Goal: Task Accomplishment & Management: Manage account settings

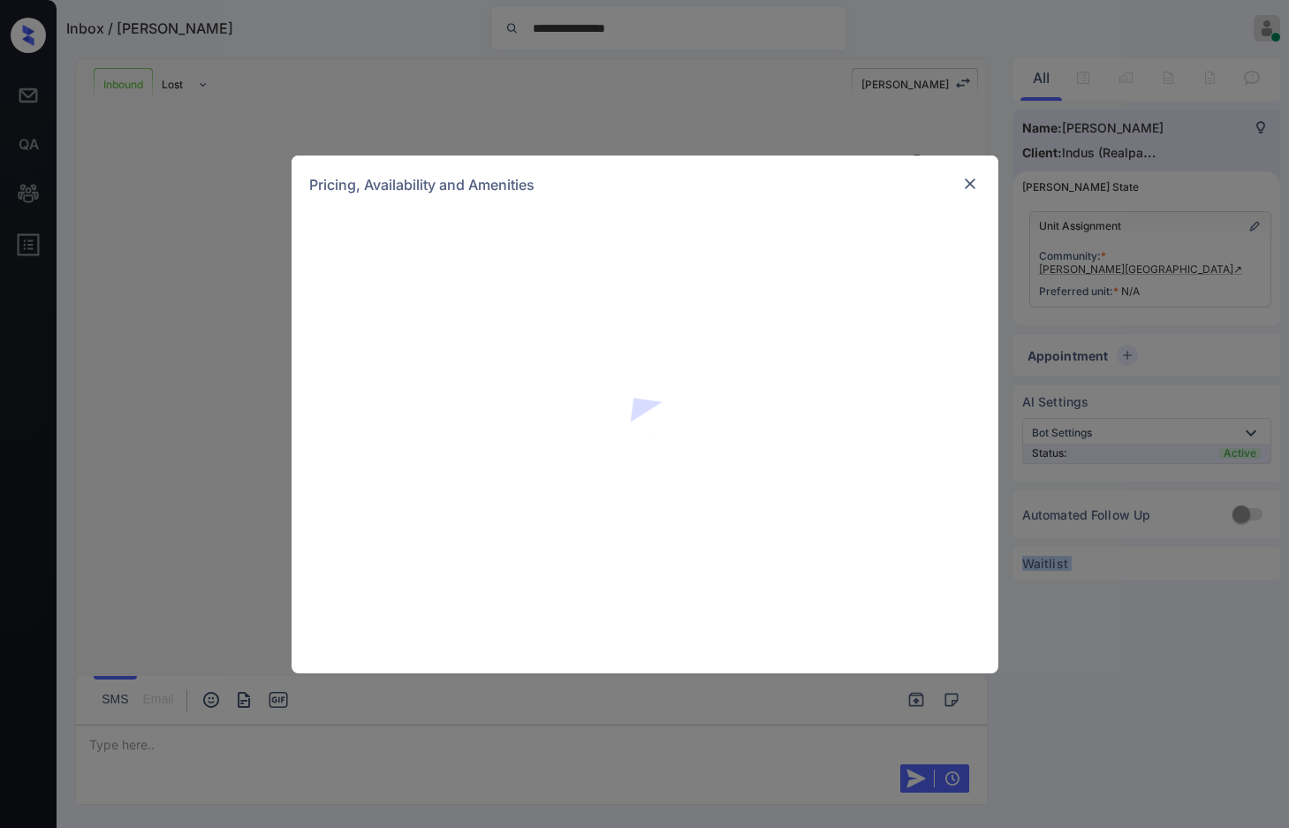
scroll to position [297, 0]
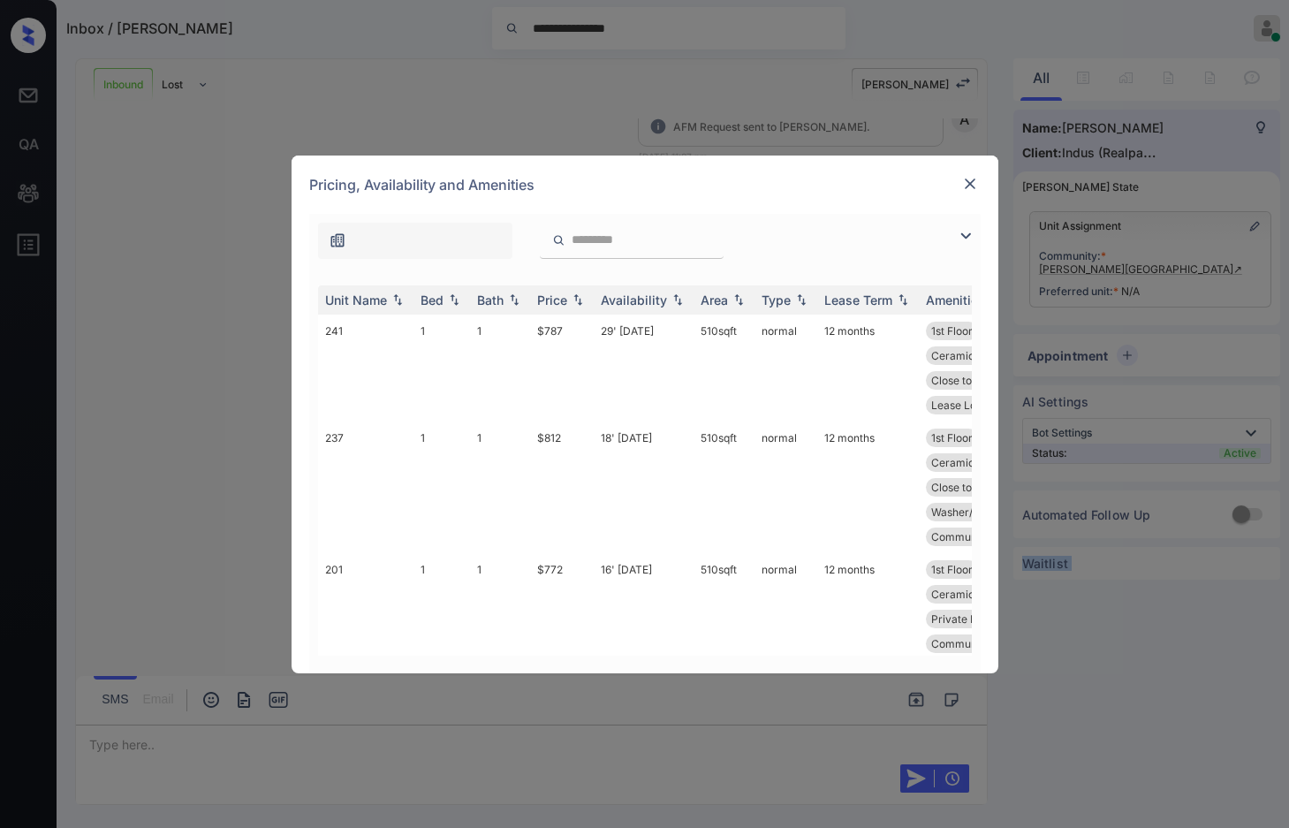
click at [957, 234] on img at bounding box center [965, 235] width 21 height 21
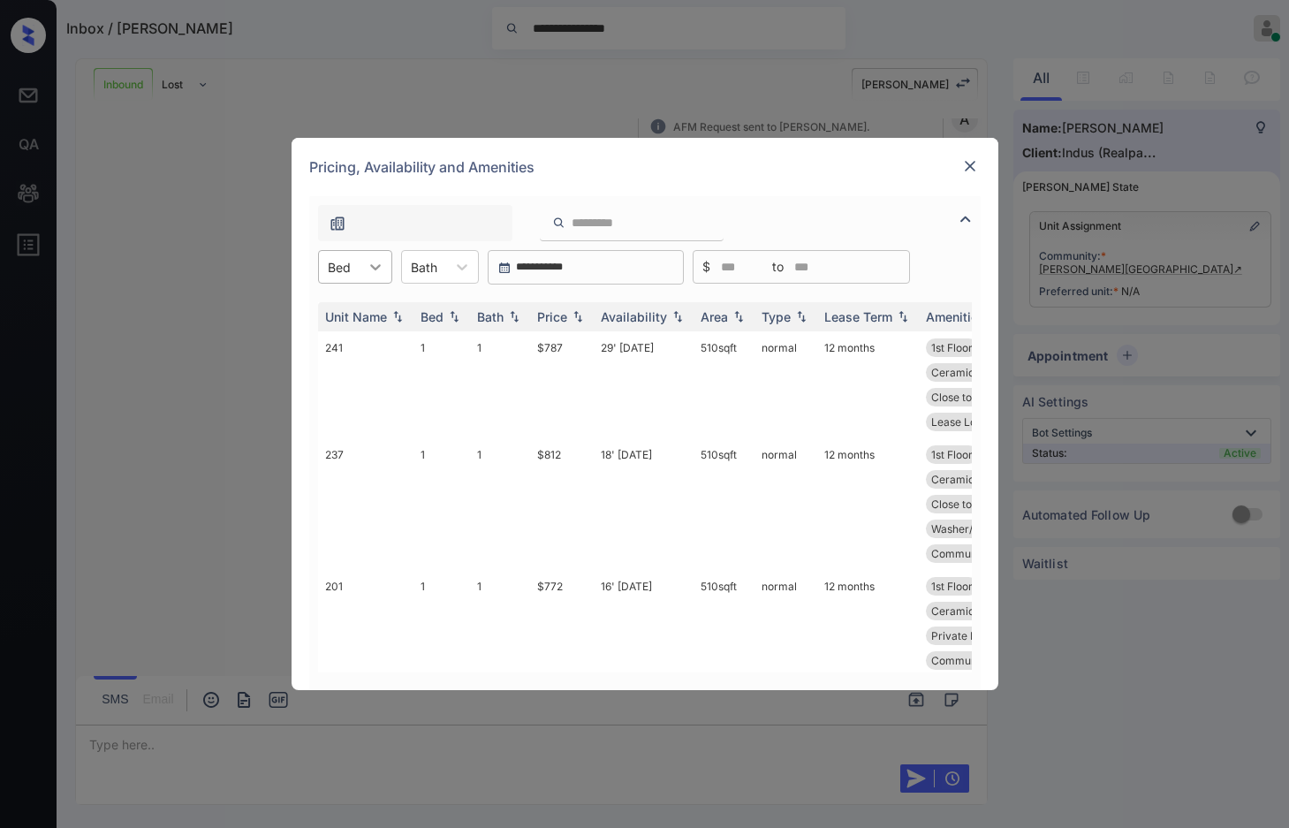
click at [379, 271] on icon at bounding box center [376, 267] width 18 height 18
click at [384, 339] on div "2" at bounding box center [355, 342] width 74 height 32
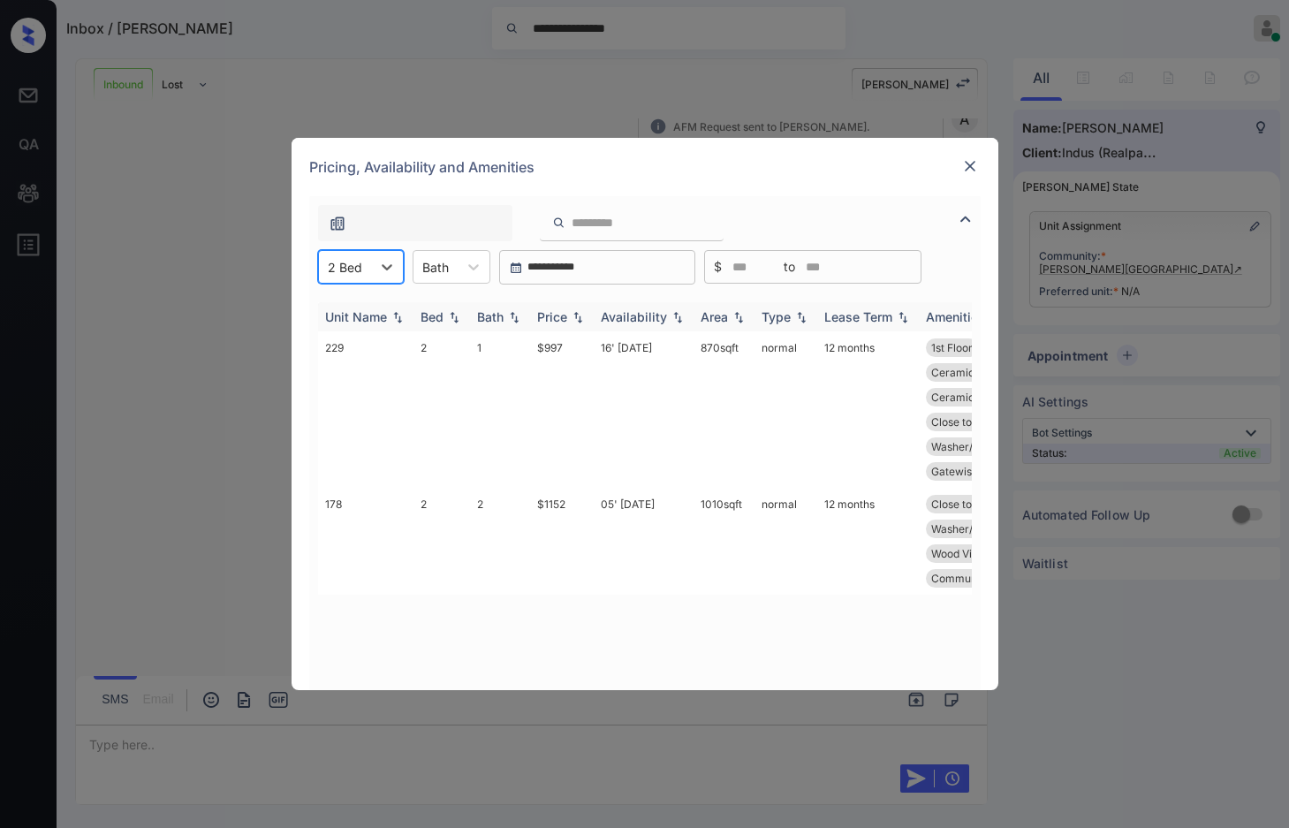
click at [578, 320] on img at bounding box center [578, 317] width 18 height 12
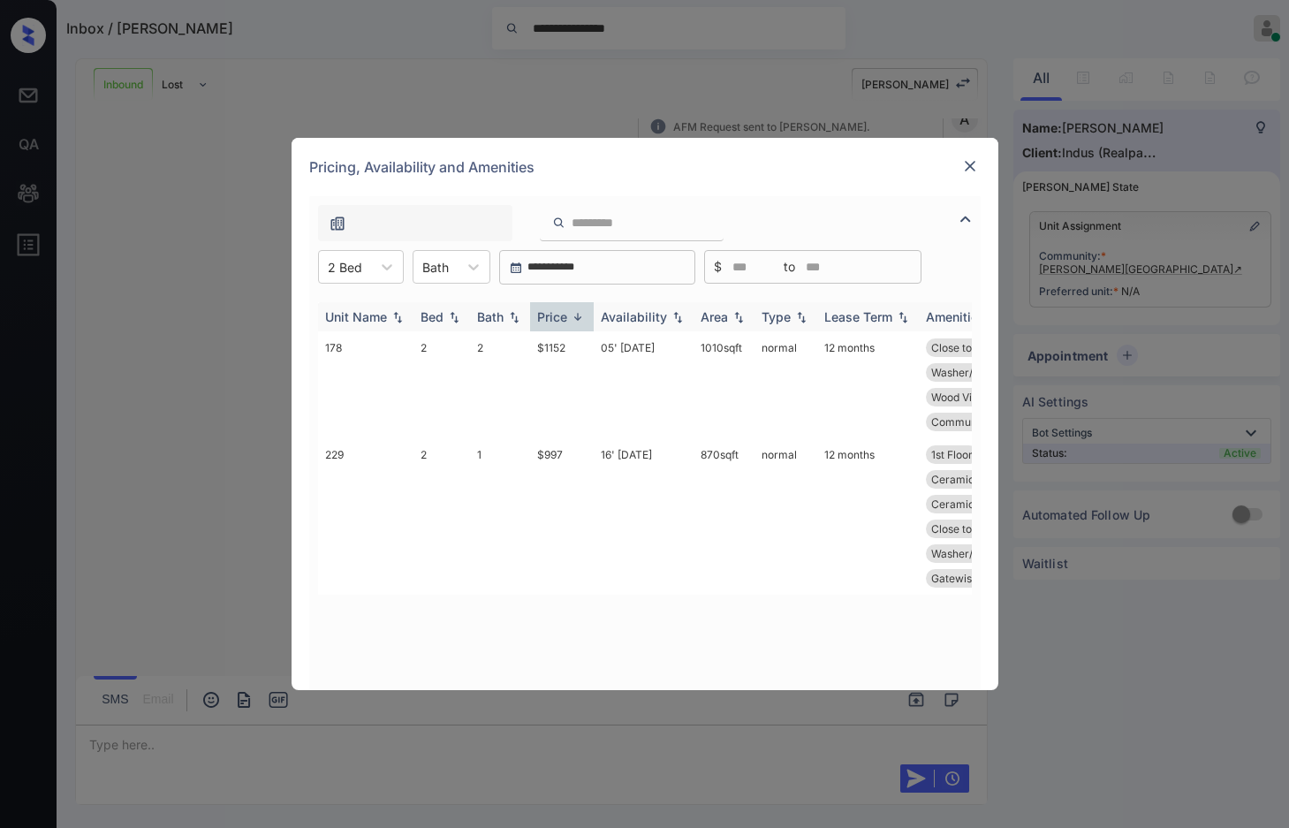
click at [578, 320] on img at bounding box center [578, 316] width 18 height 13
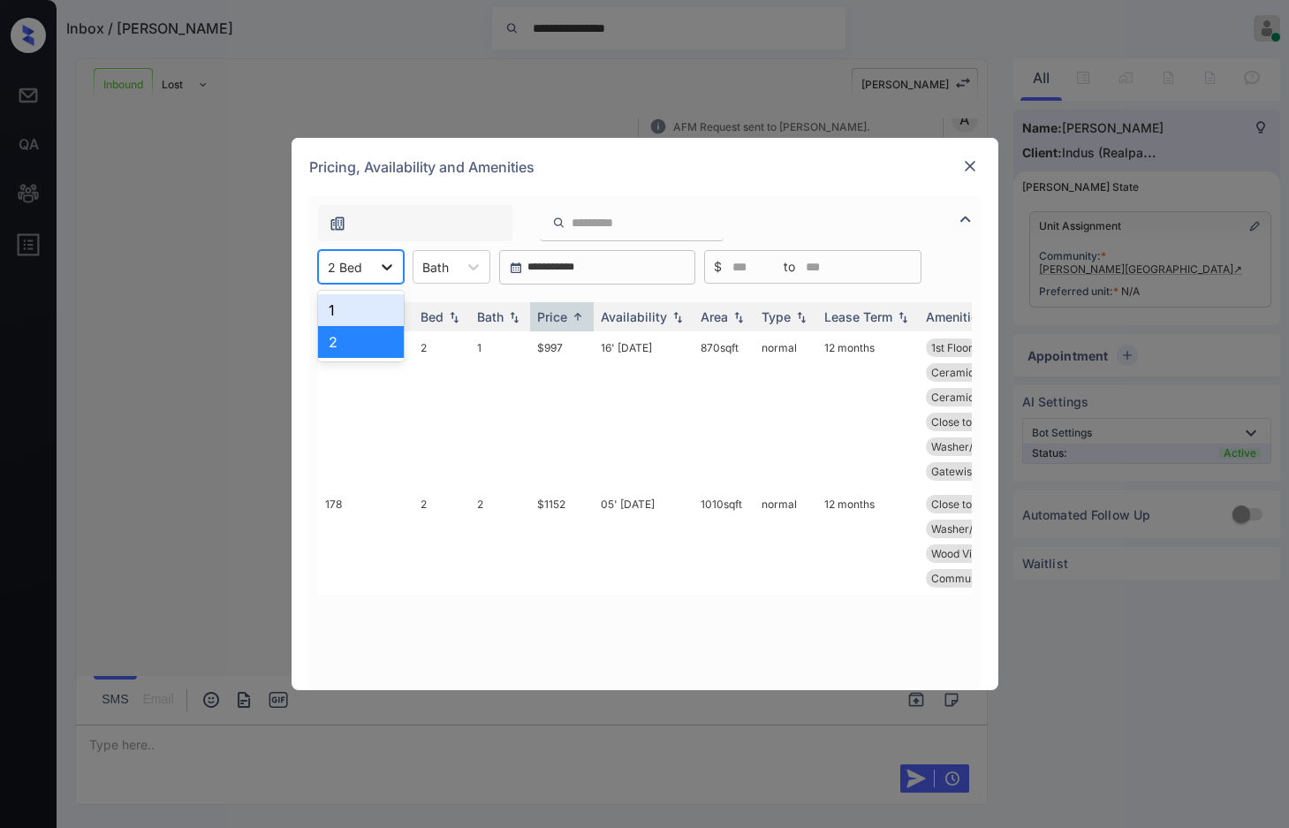
click at [373, 277] on div at bounding box center [387, 267] width 32 height 32
click at [393, 338] on div "2" at bounding box center [361, 342] width 86 height 32
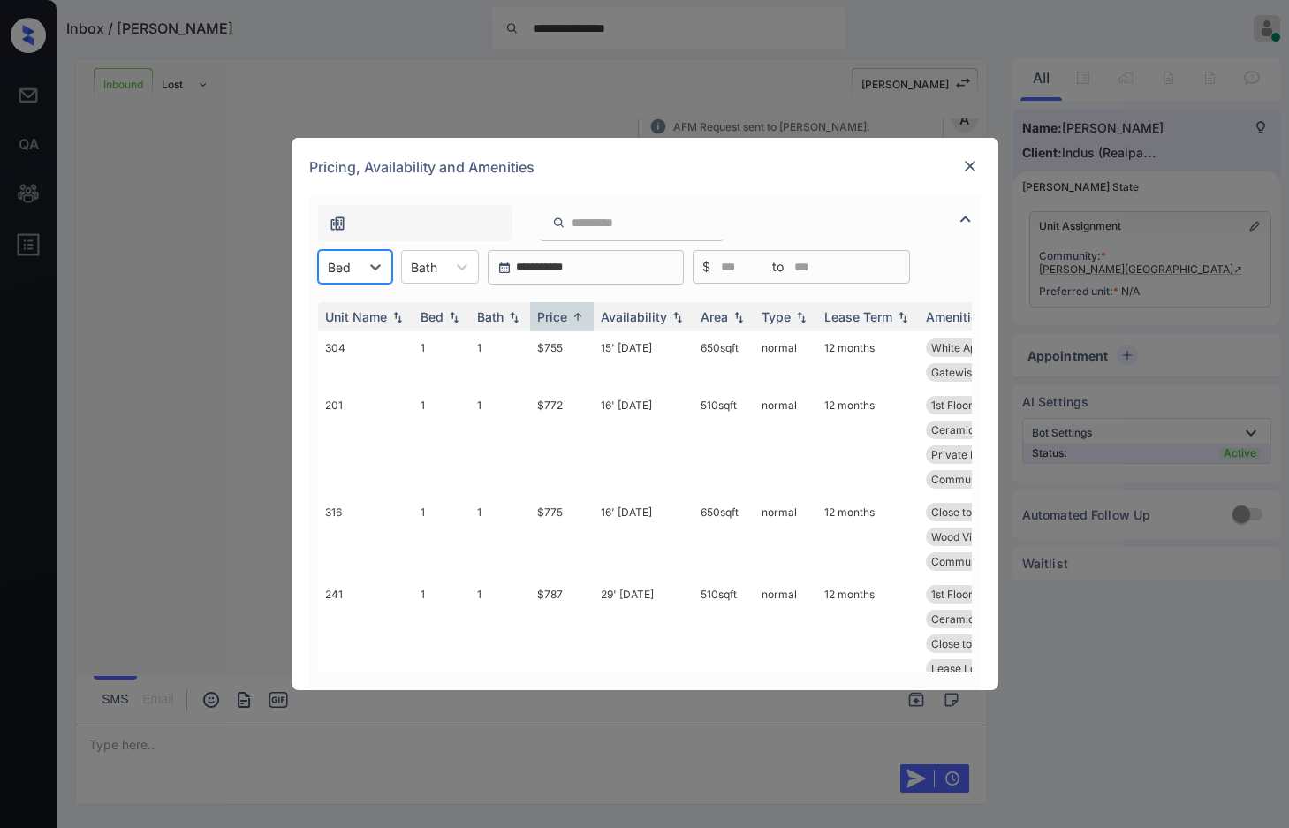
drag, startPoint x: 353, startPoint y: 272, endPoint x: 354, endPoint y: 283, distance: 10.6
click at [353, 271] on div "Bed" at bounding box center [339, 267] width 41 height 26
click at [353, 304] on div "1" at bounding box center [355, 310] width 74 height 32
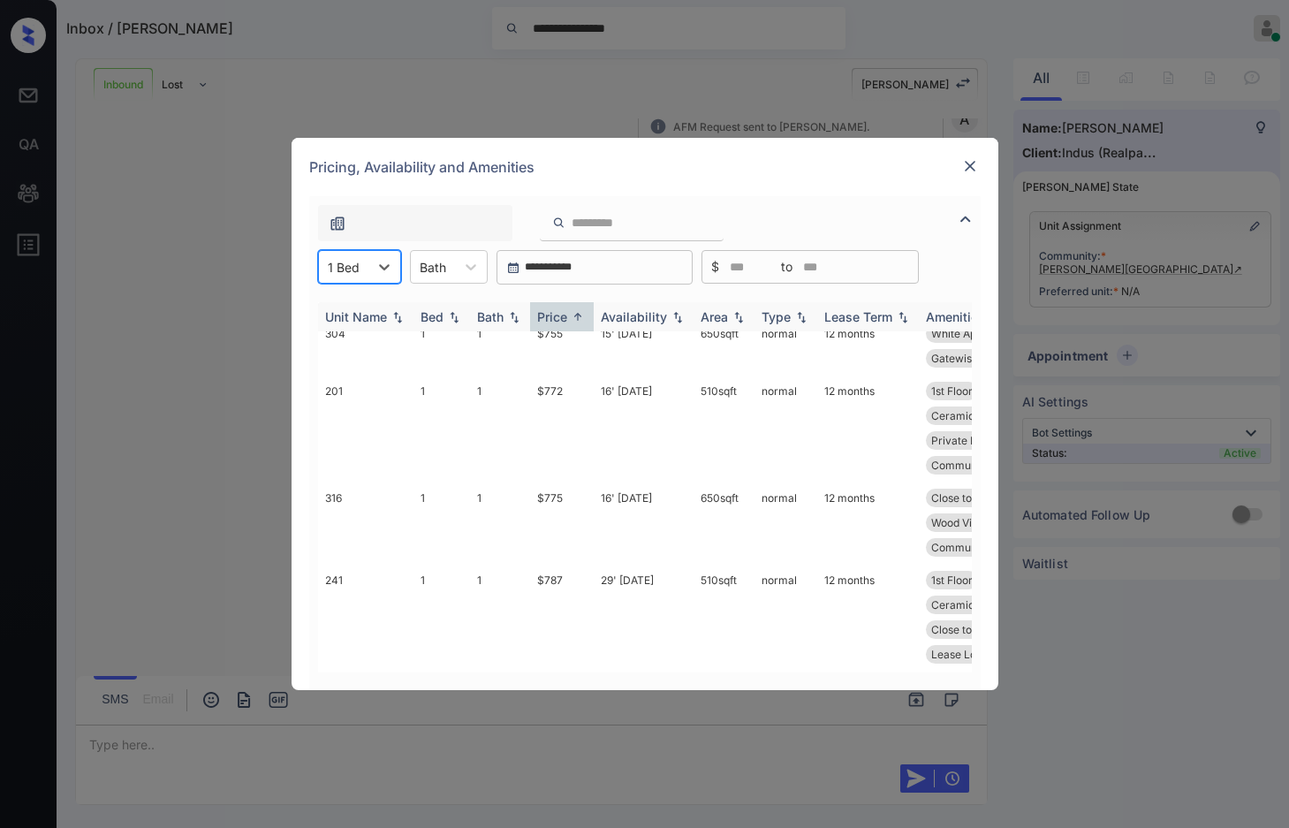
scroll to position [0, 0]
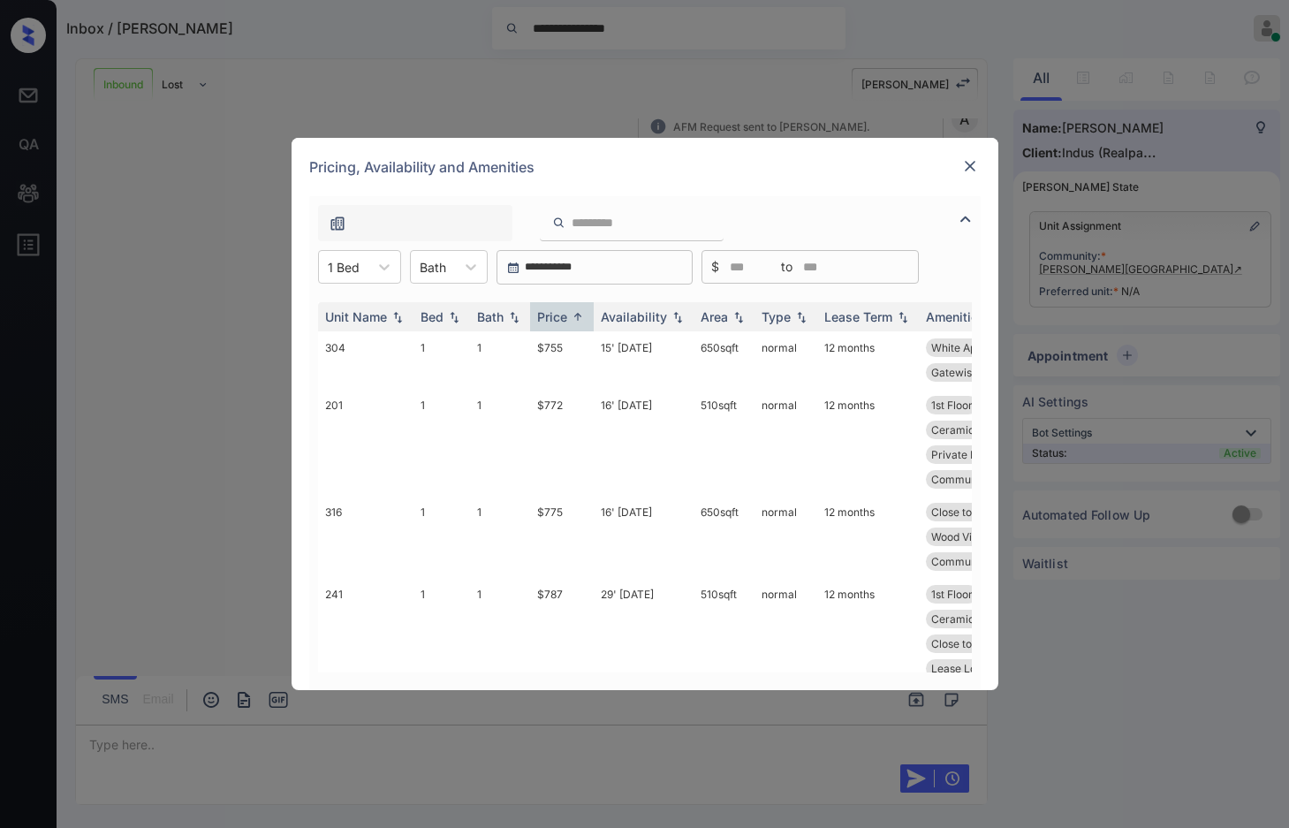
click at [194, 362] on div "**********" at bounding box center [644, 414] width 1289 height 828
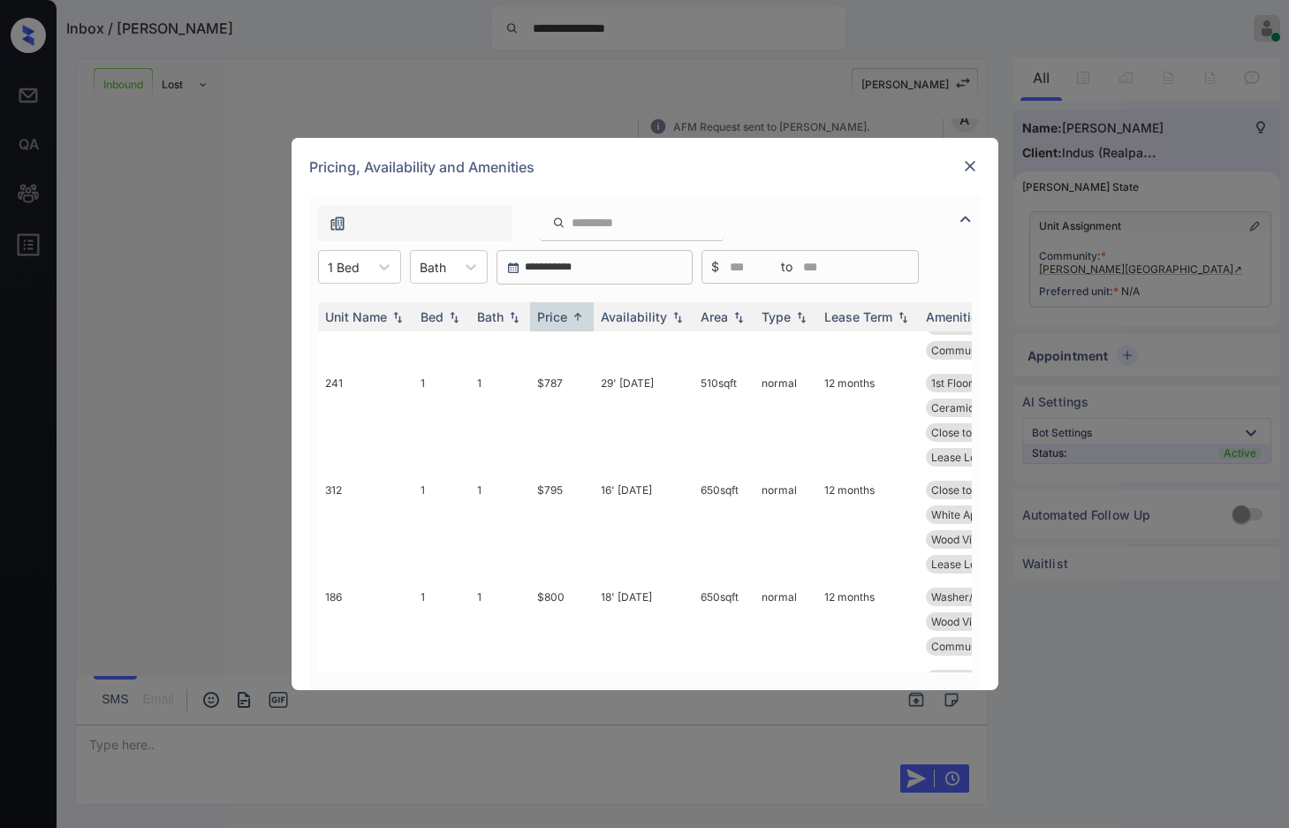
scroll to position [442, 0]
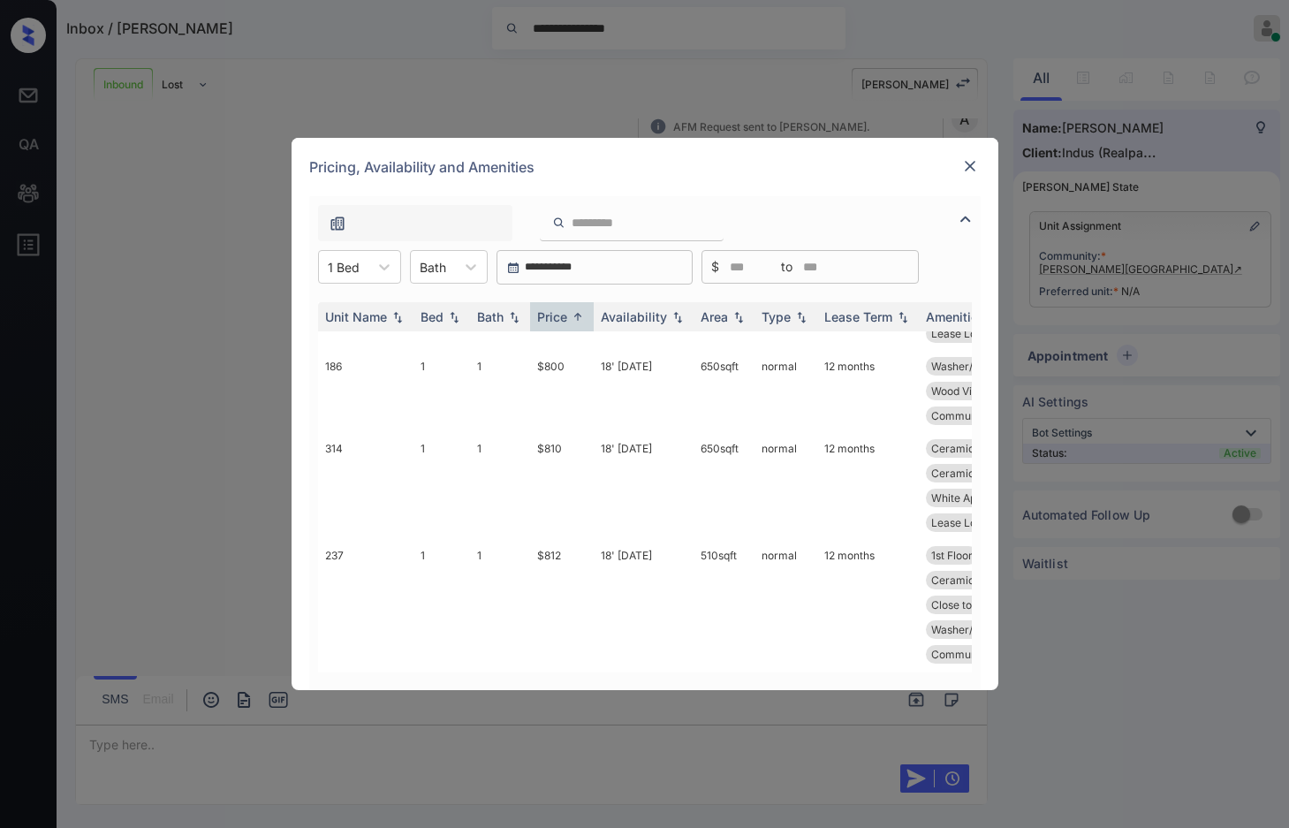
click at [965, 163] on img at bounding box center [970, 166] width 18 height 18
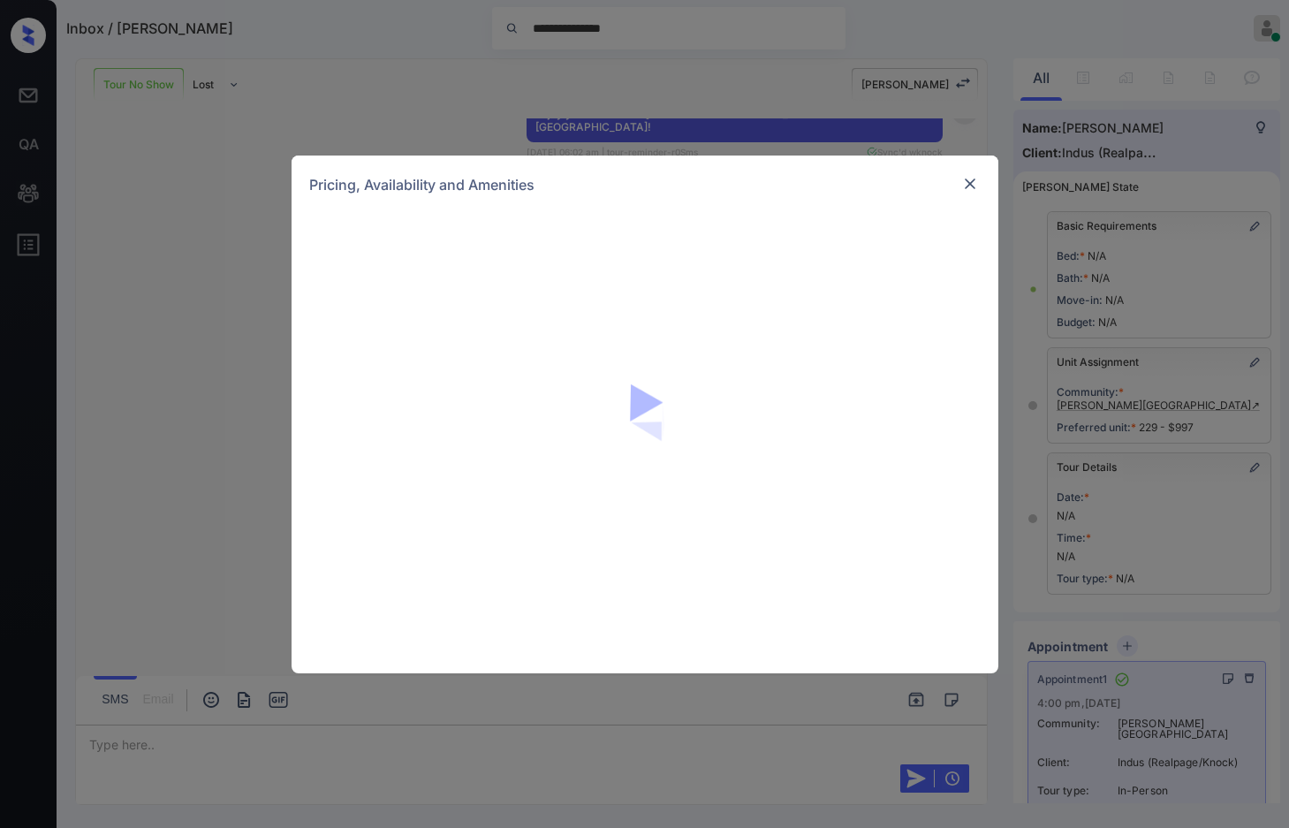
scroll to position [2744, 0]
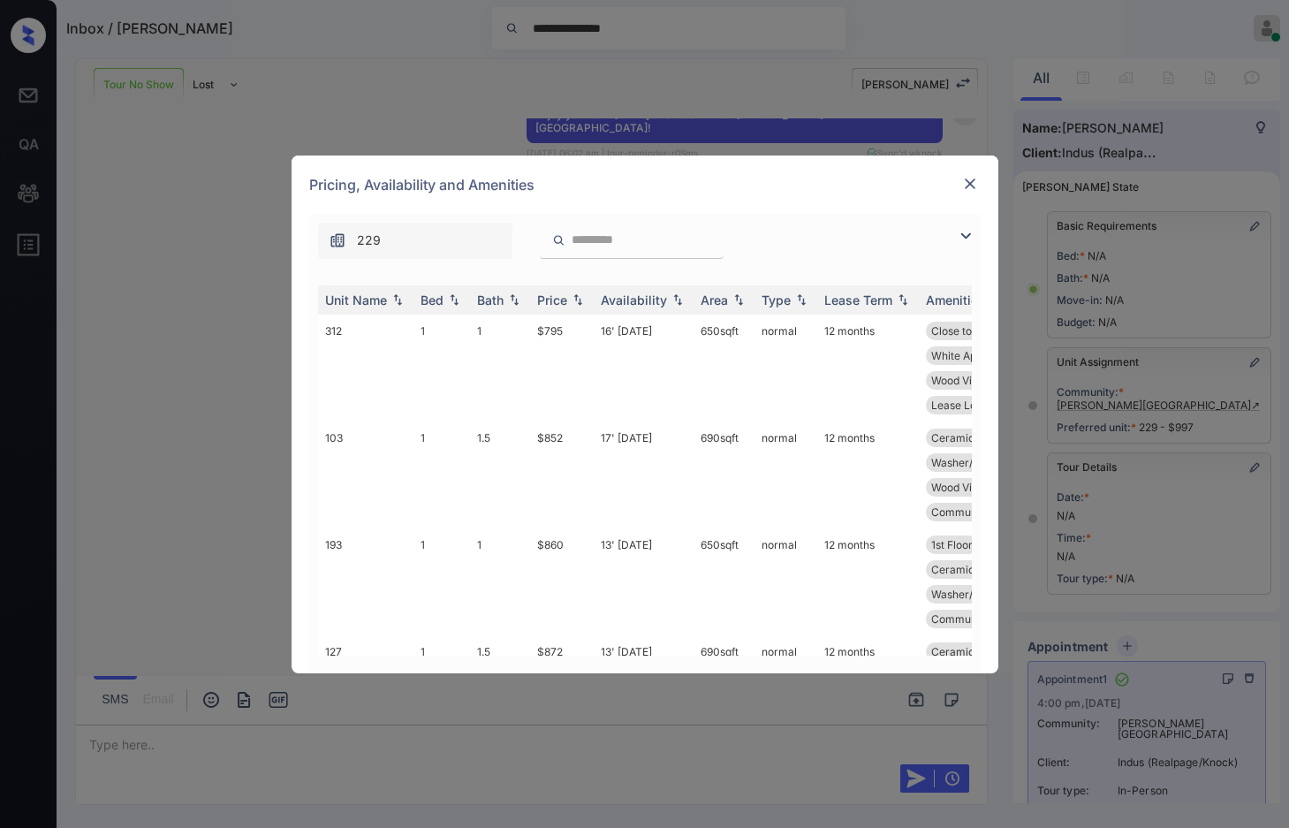
click at [960, 233] on img at bounding box center [965, 235] width 21 height 21
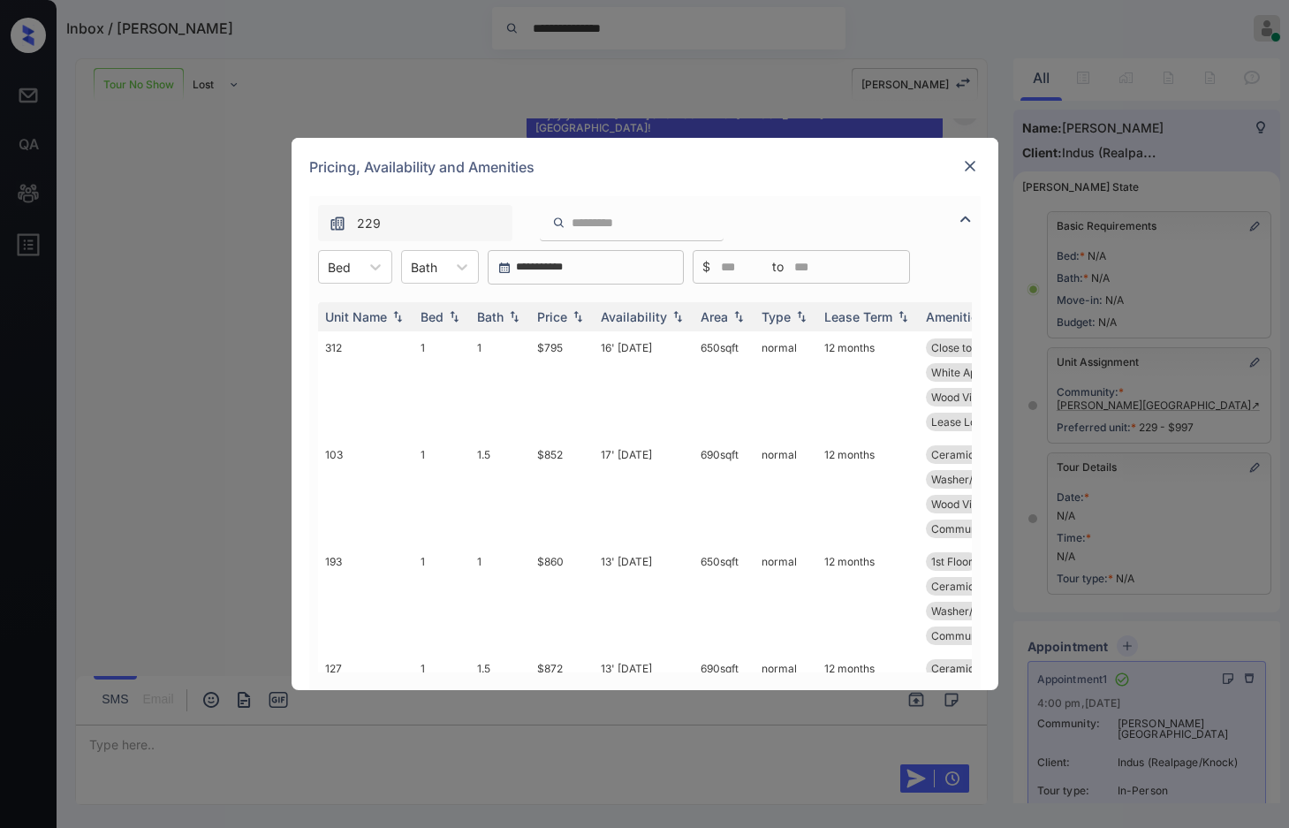
click at [347, 249] on div "**********" at bounding box center [645, 443] width 672 height 494
click at [358, 266] on div "Bed" at bounding box center [339, 267] width 41 height 26
click at [376, 345] on div "2" at bounding box center [355, 342] width 74 height 32
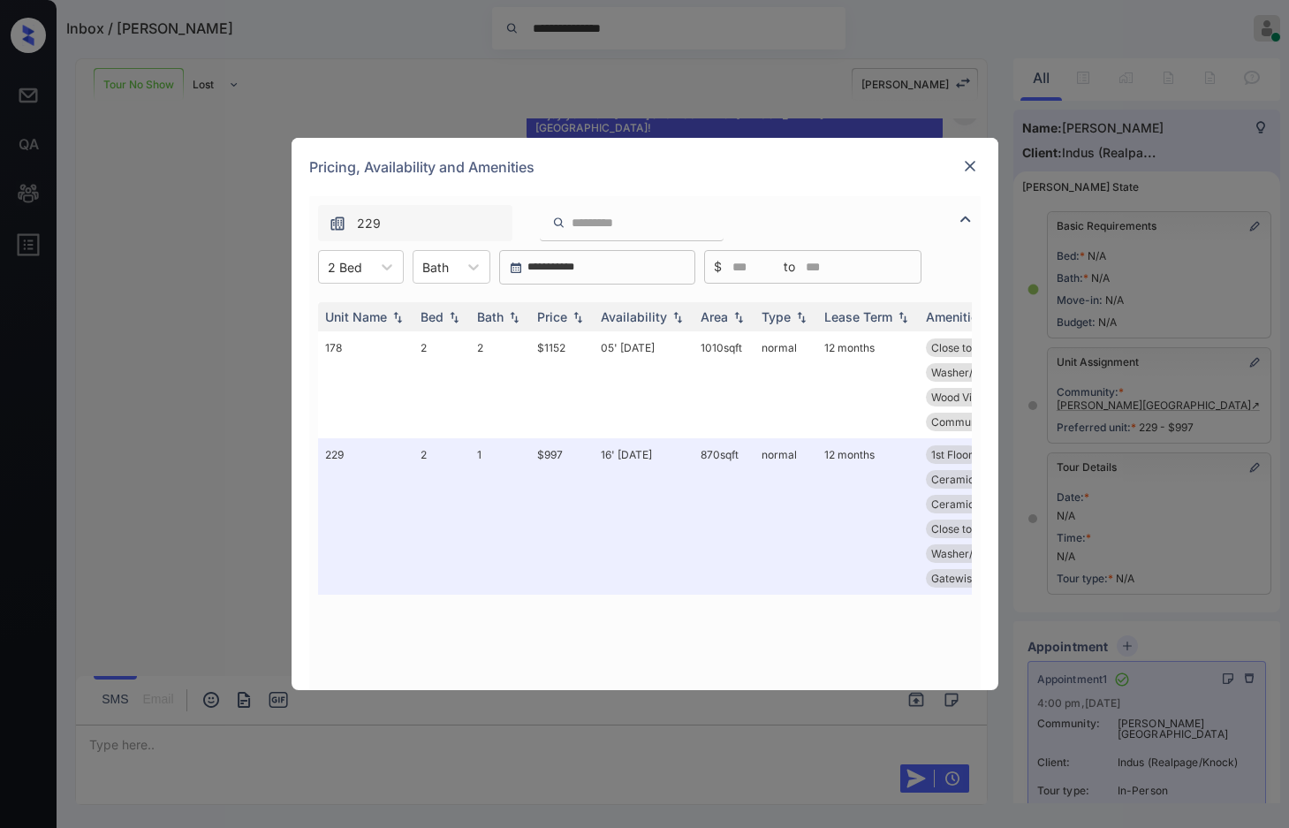
click at [141, 420] on div "**********" at bounding box center [644, 414] width 1289 height 828
click at [977, 172] on img at bounding box center [970, 166] width 18 height 18
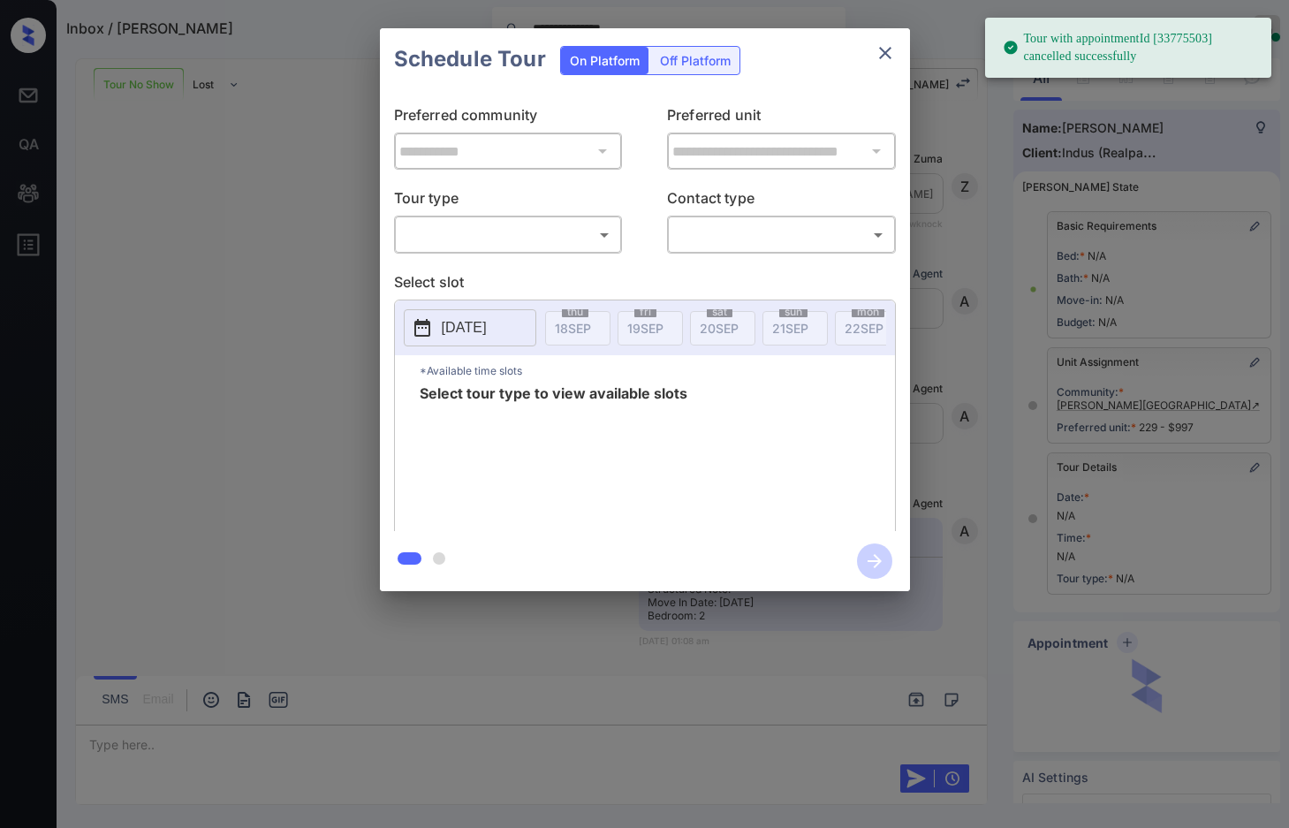
scroll to position [64, 0]
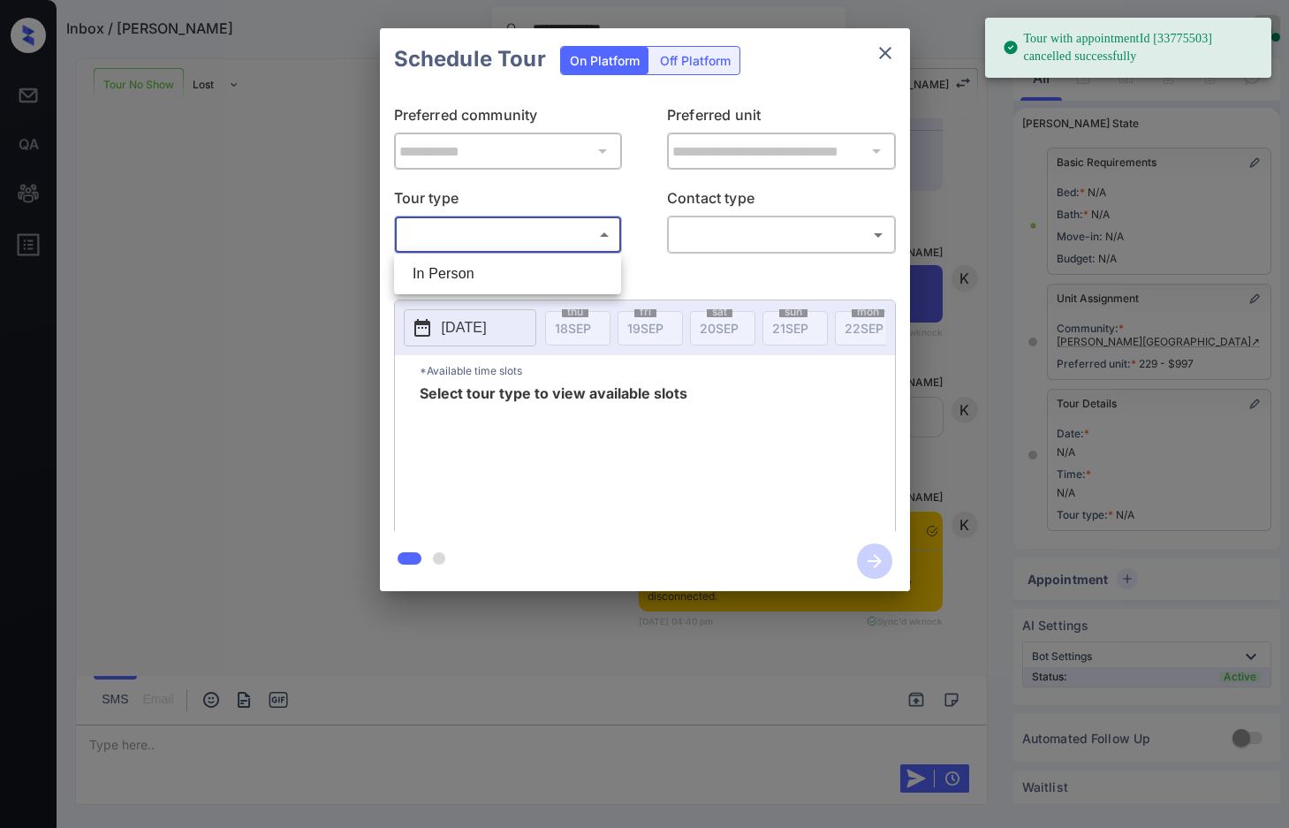
click at [449, 232] on body "**********" at bounding box center [644, 414] width 1289 height 828
click at [479, 281] on li "In Person" at bounding box center [507, 274] width 218 height 32
type input "********"
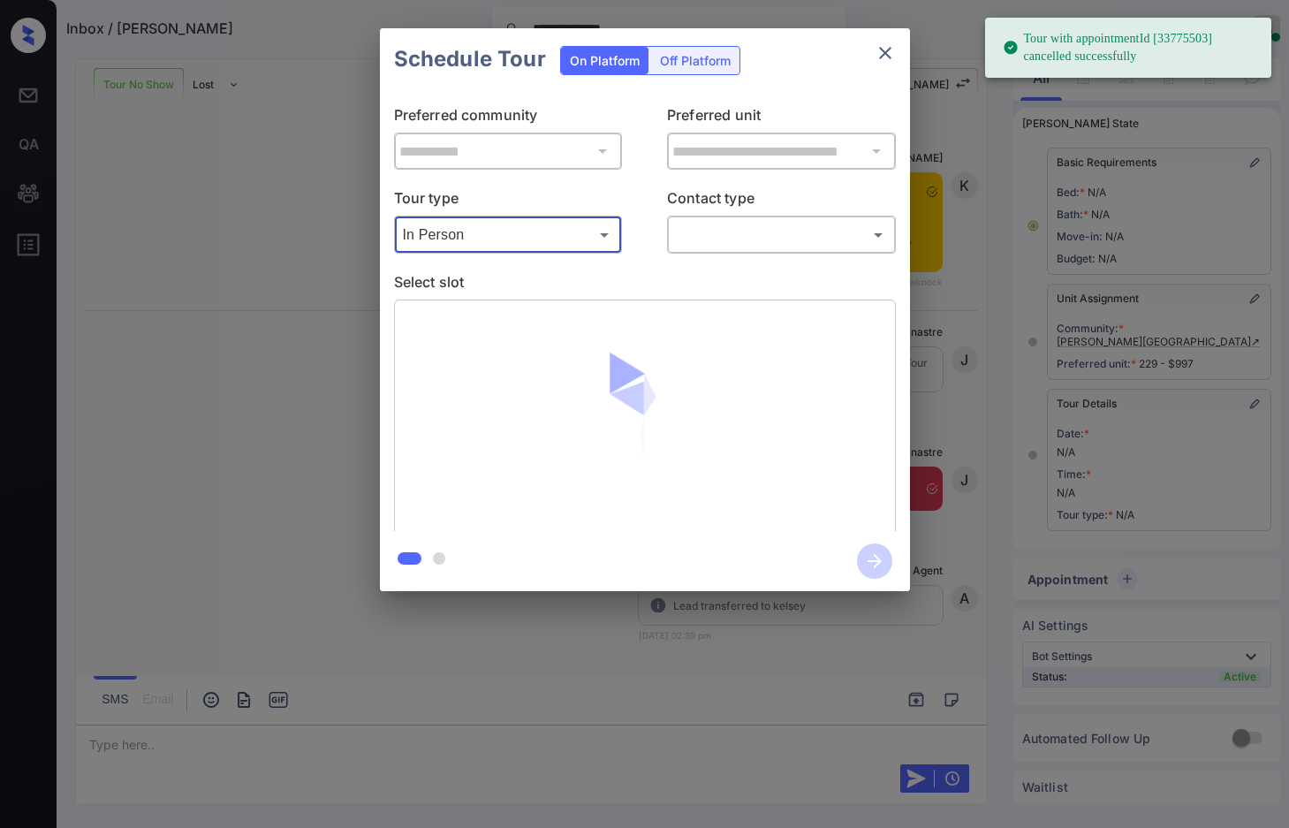
click at [710, 247] on body "**********" at bounding box center [644, 414] width 1289 height 828
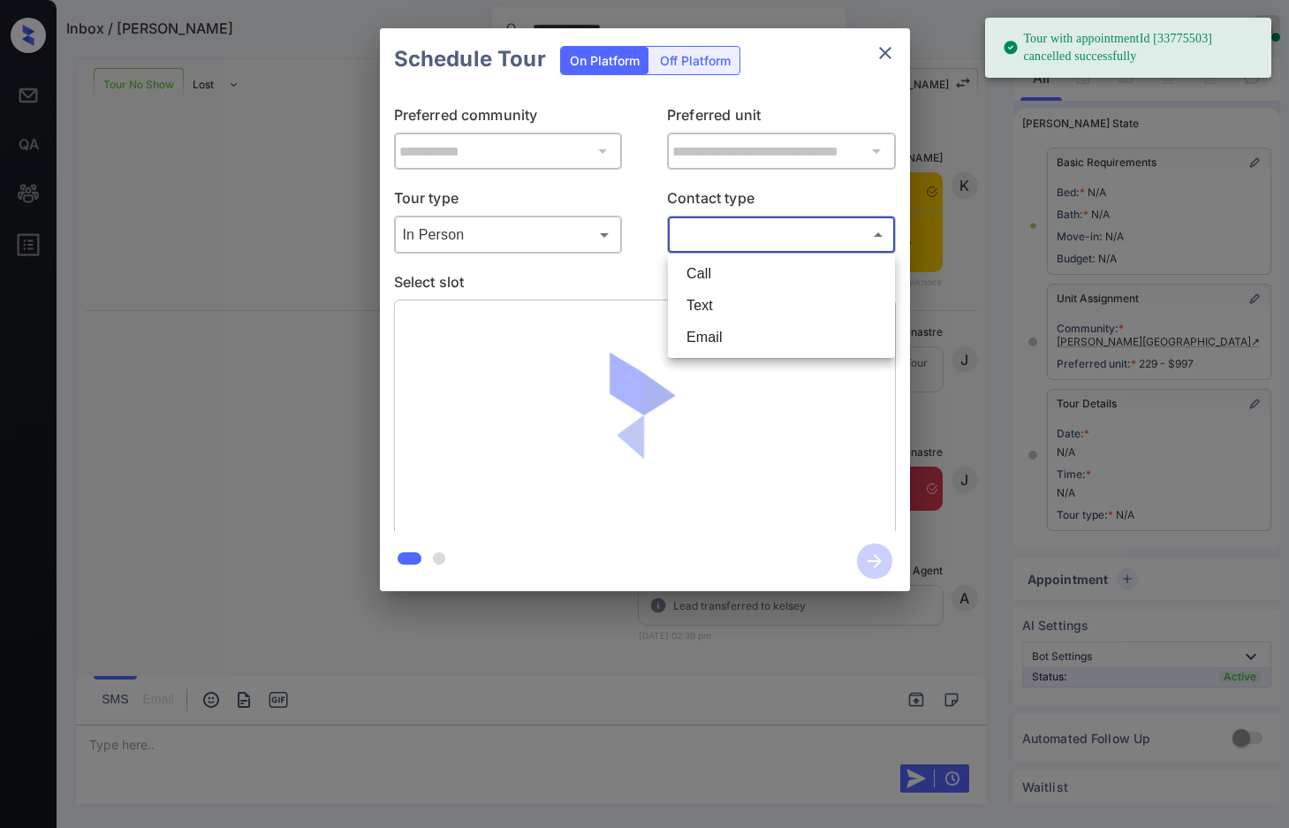
scroll to position [3892, 0]
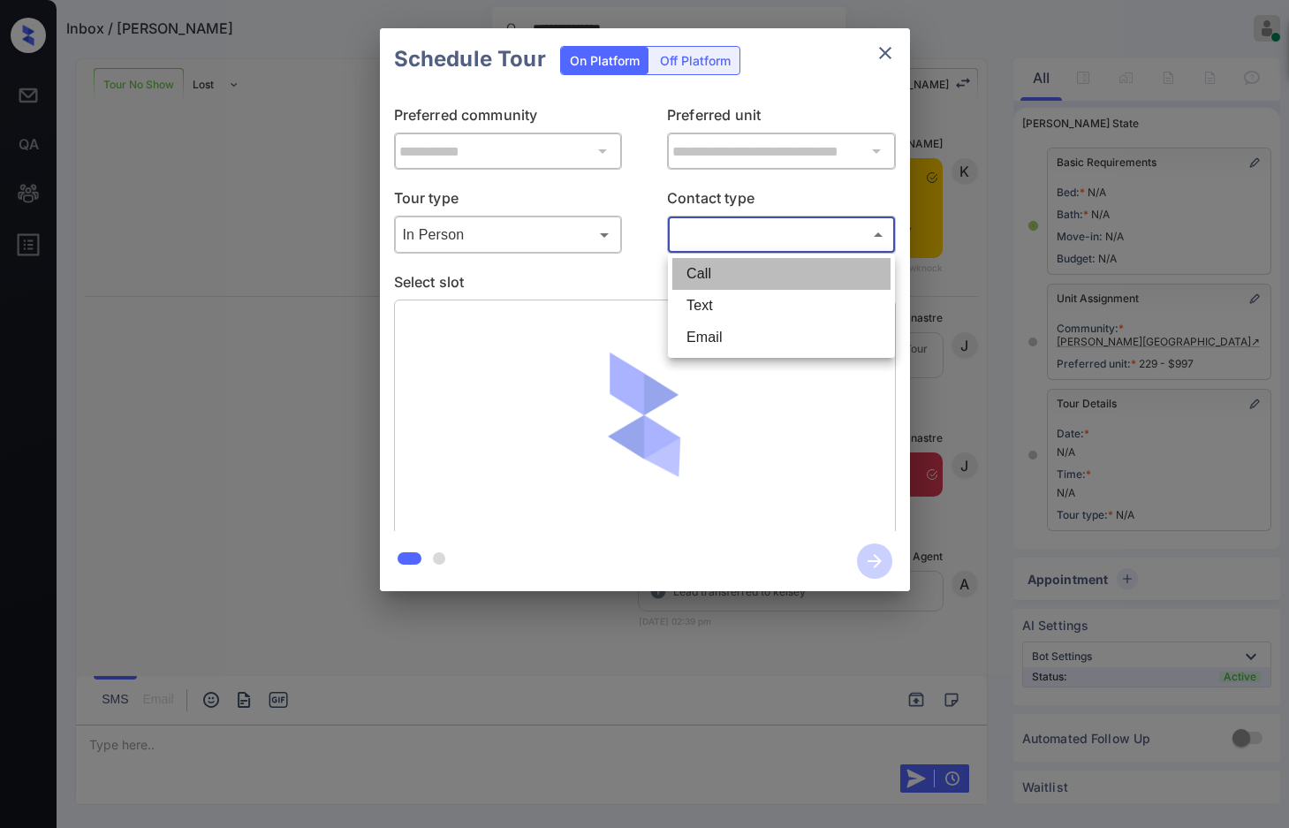
click at [718, 275] on li "Call" at bounding box center [781, 274] width 218 height 32
type input "****"
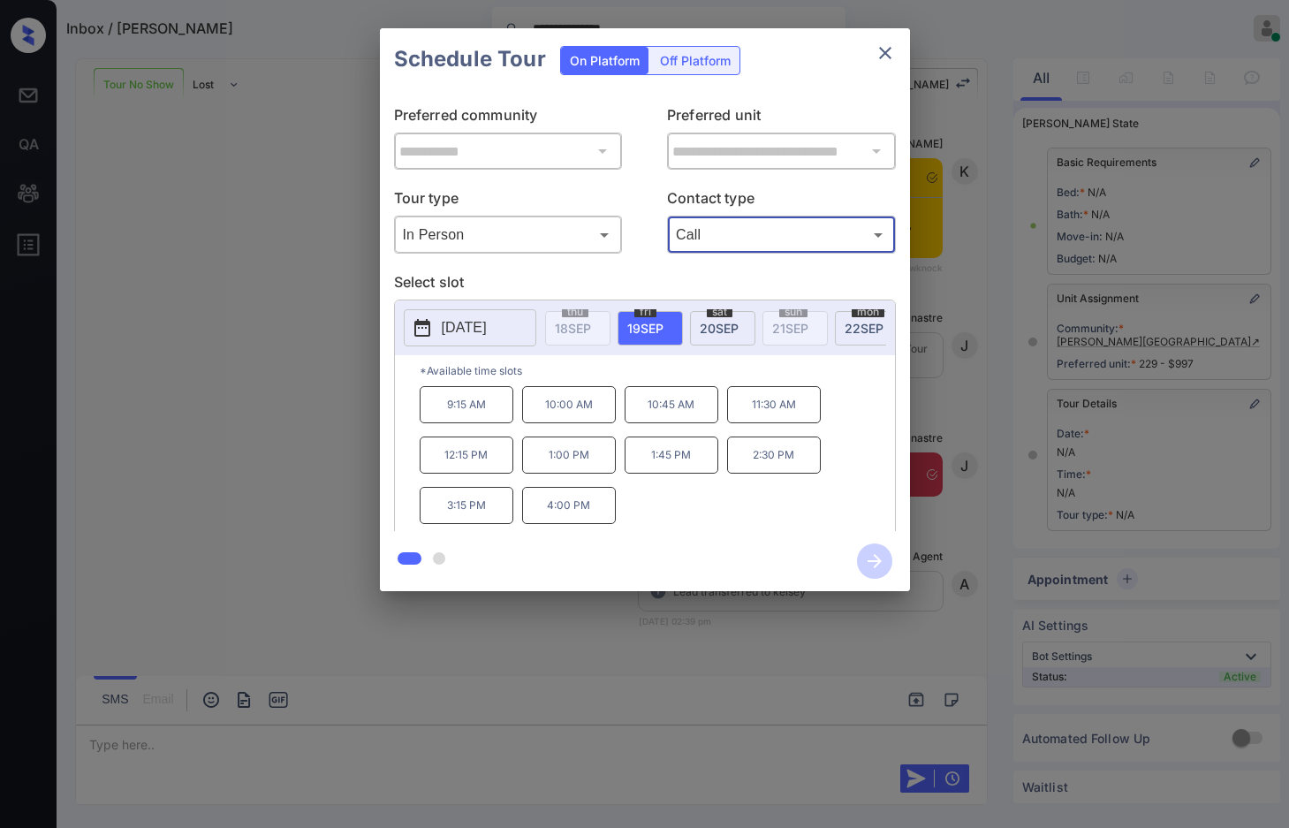
click at [747, 421] on p "11:30 AM" at bounding box center [774, 404] width 94 height 37
click at [871, 557] on icon "button" at bounding box center [874, 560] width 35 height 35
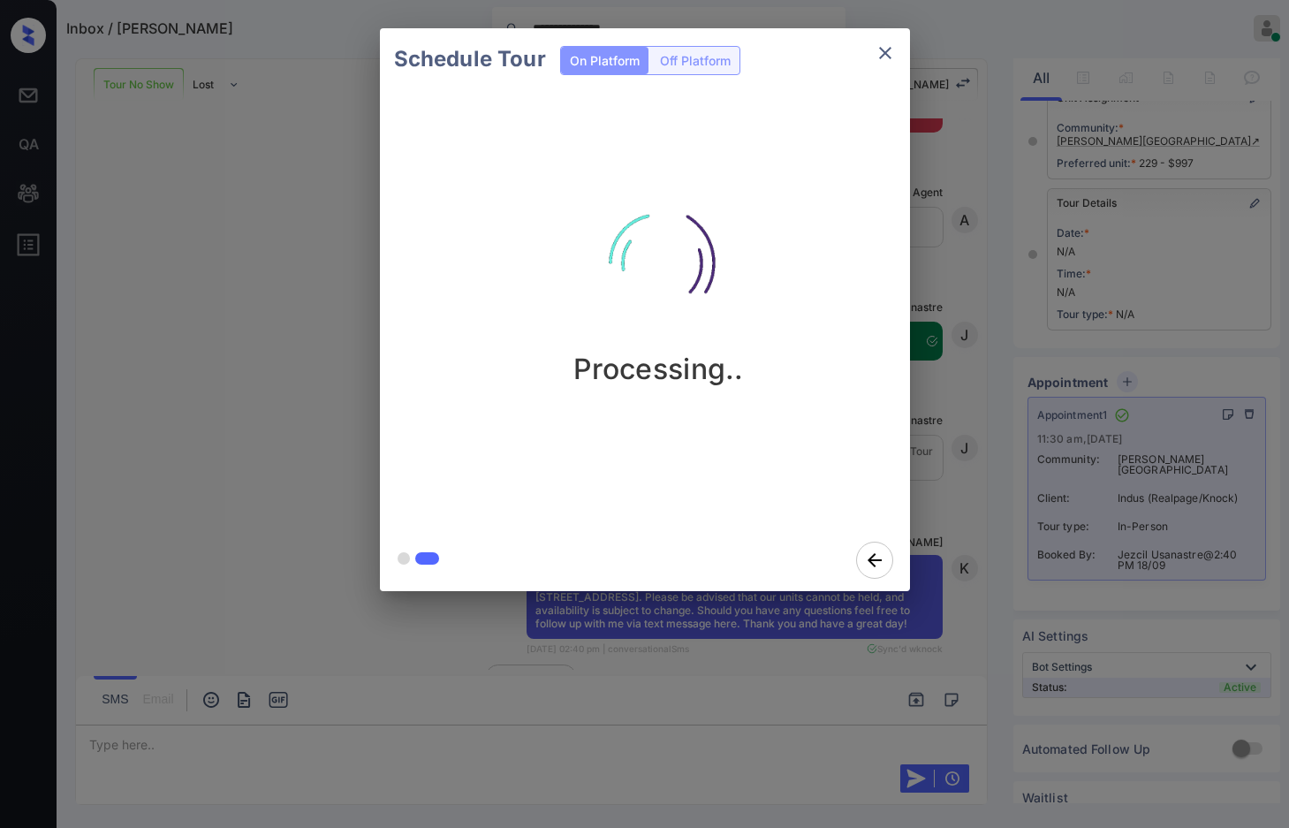
scroll to position [4284, 0]
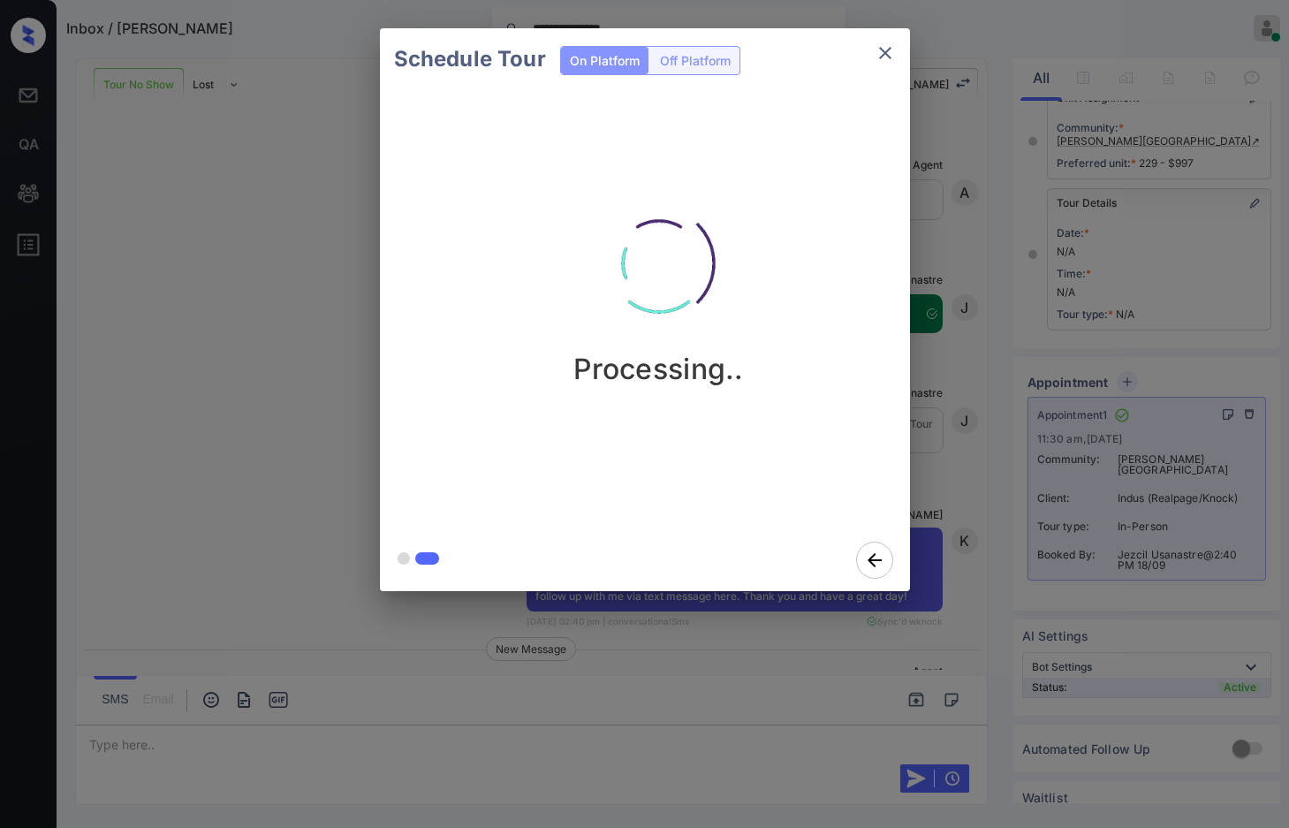
click at [211, 274] on div "Schedule Tour On Platform Off Platform Processing.." at bounding box center [644, 309] width 1289 height 619
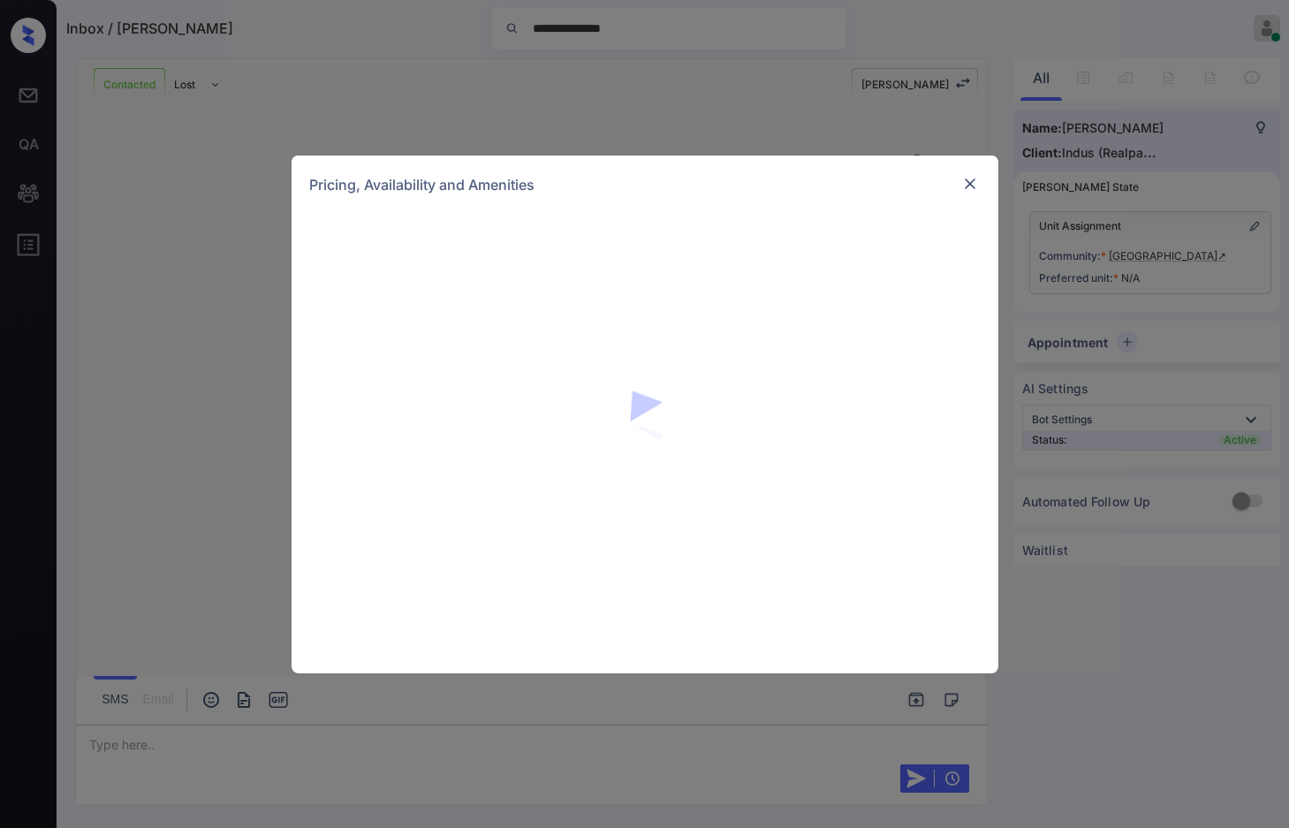
scroll to position [655, 0]
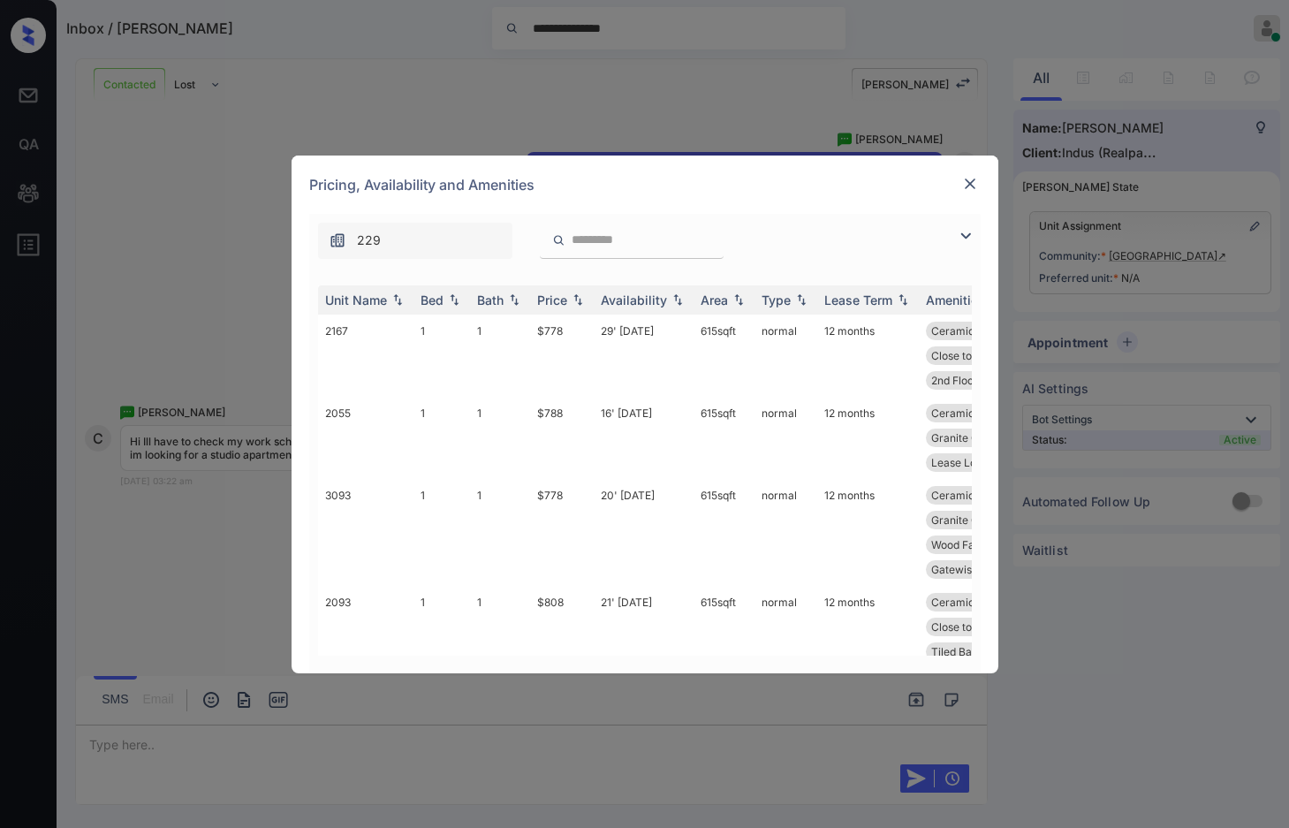
click at [963, 239] on img at bounding box center [965, 235] width 21 height 21
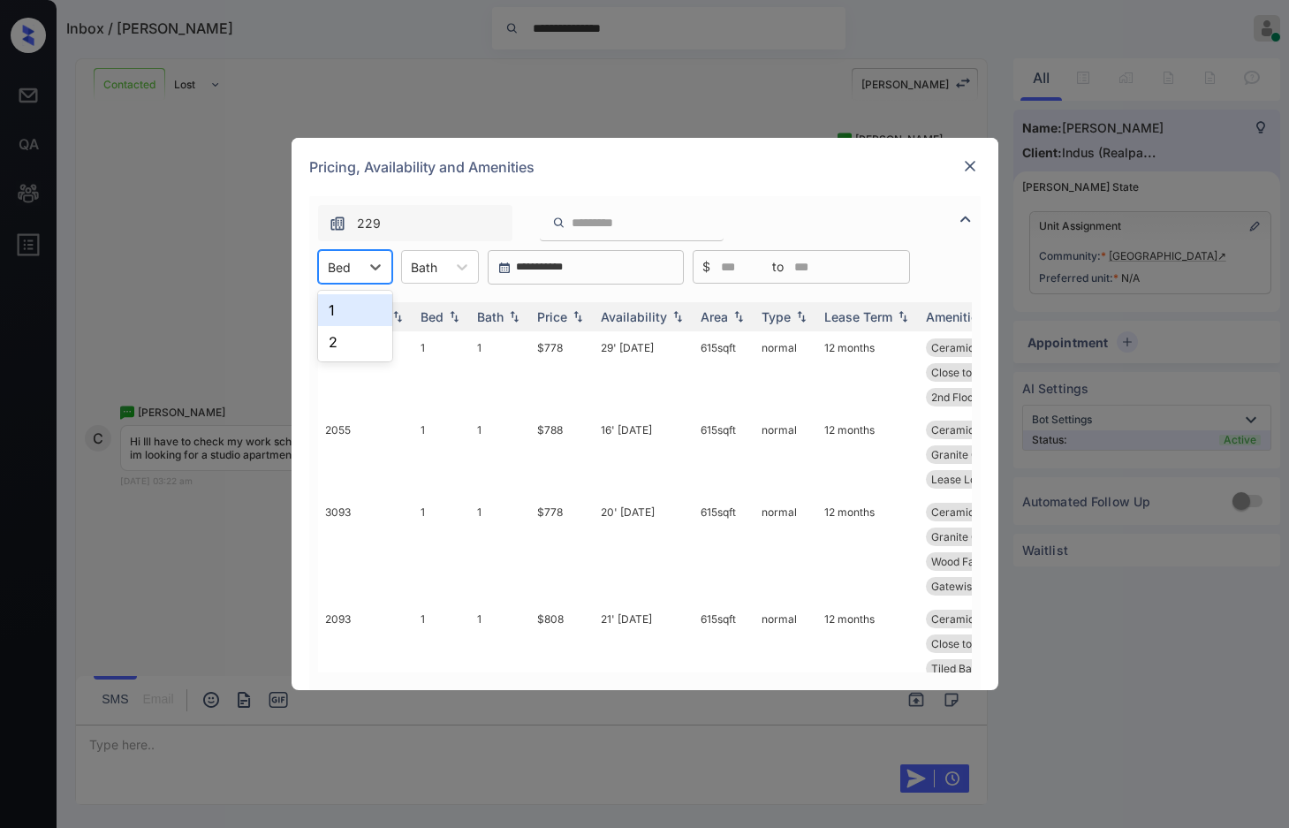
click at [345, 265] on div at bounding box center [339, 267] width 23 height 19
click at [364, 306] on div "1" at bounding box center [355, 310] width 74 height 32
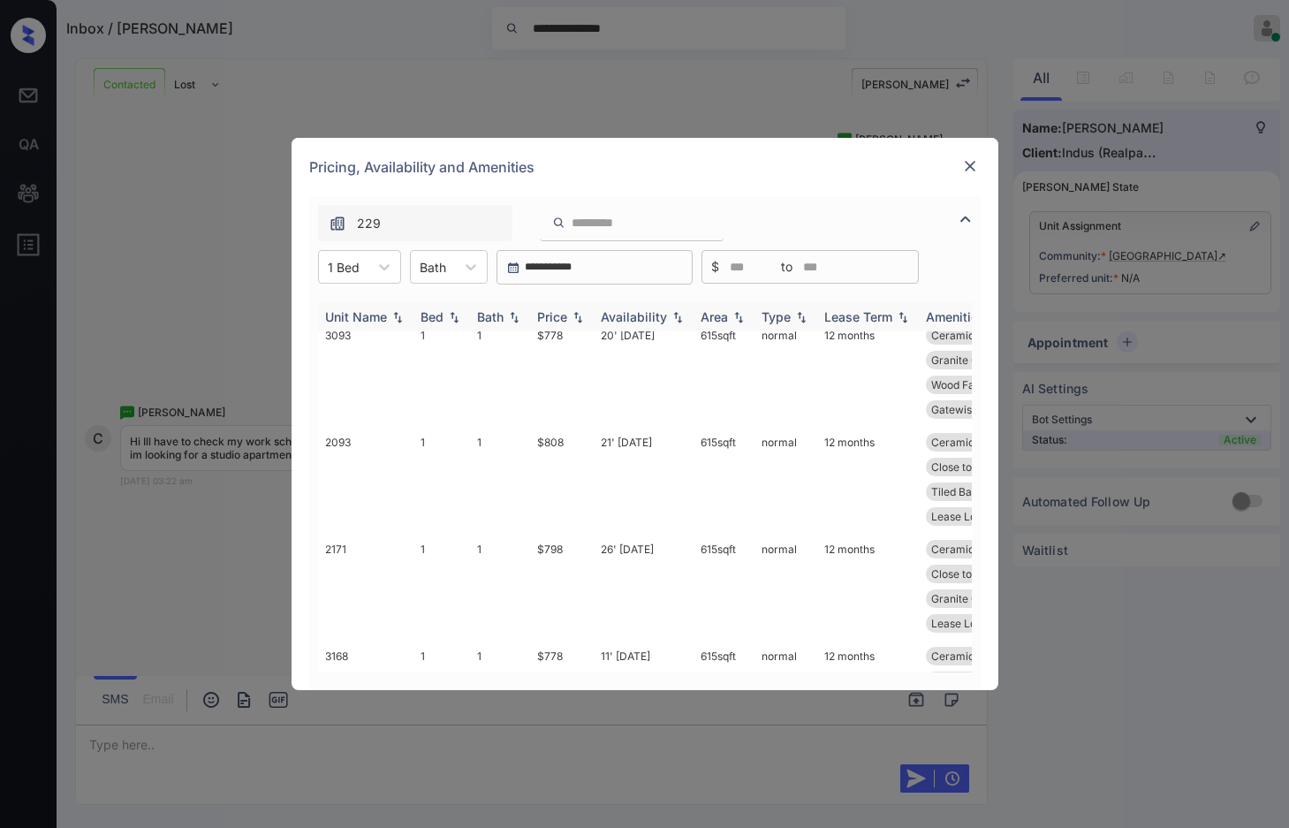
click at [573, 319] on img at bounding box center [578, 317] width 18 height 12
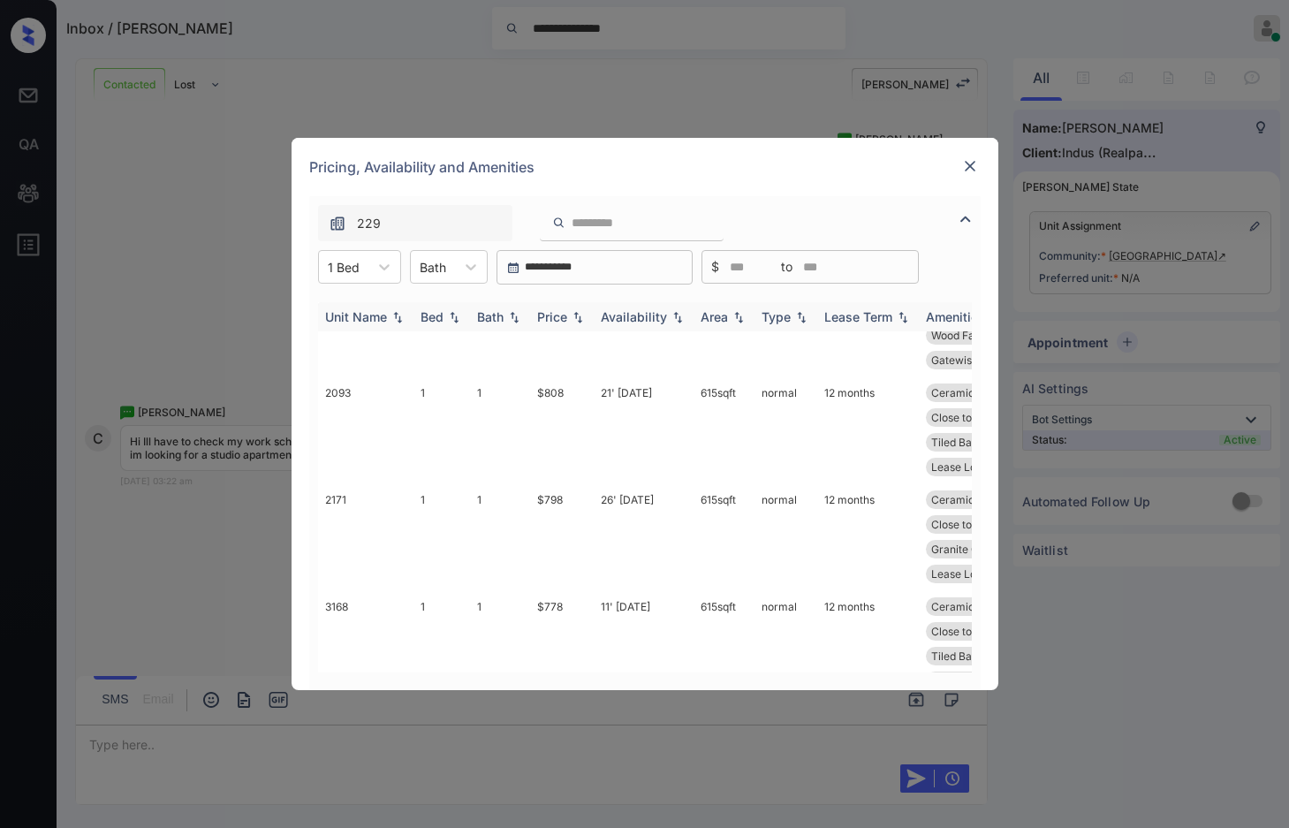
click at [573, 319] on img at bounding box center [578, 317] width 18 height 12
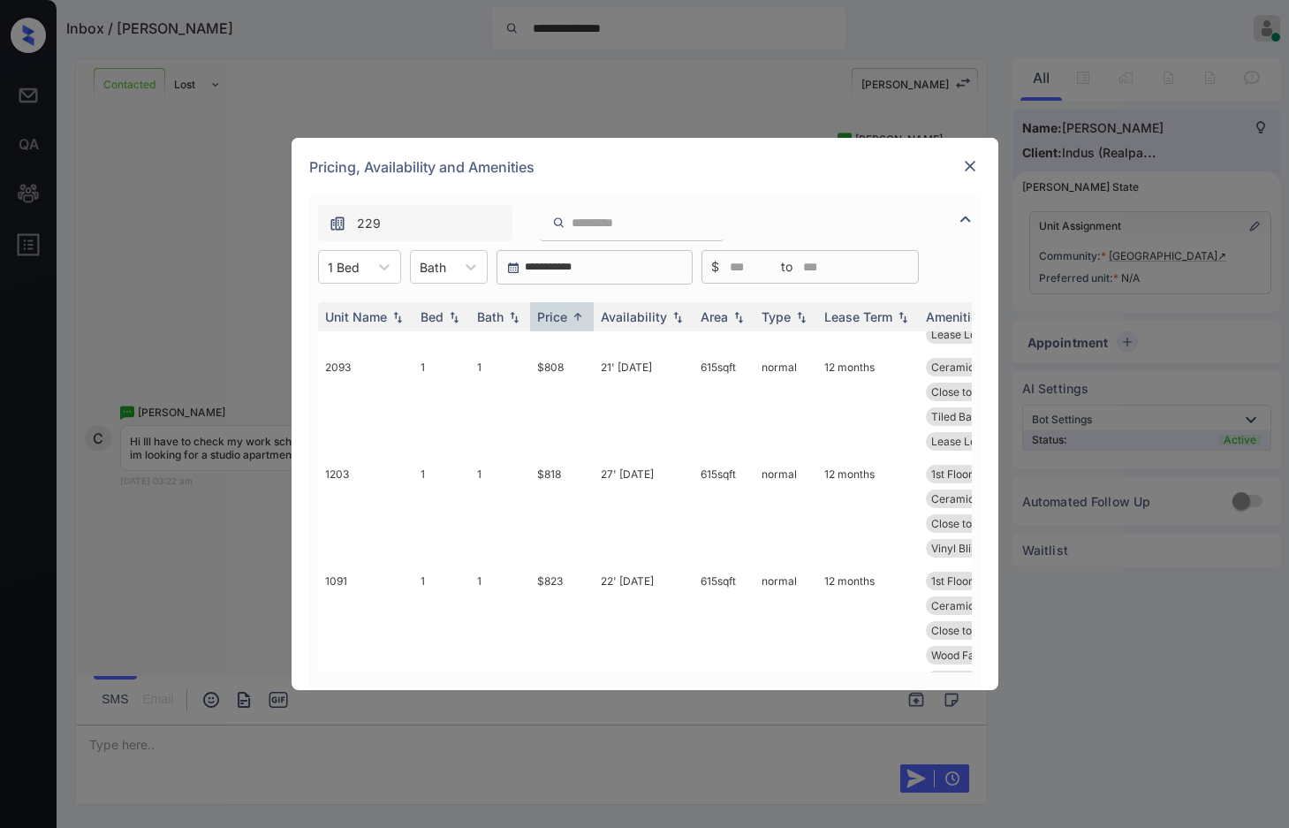
scroll to position [0, 0]
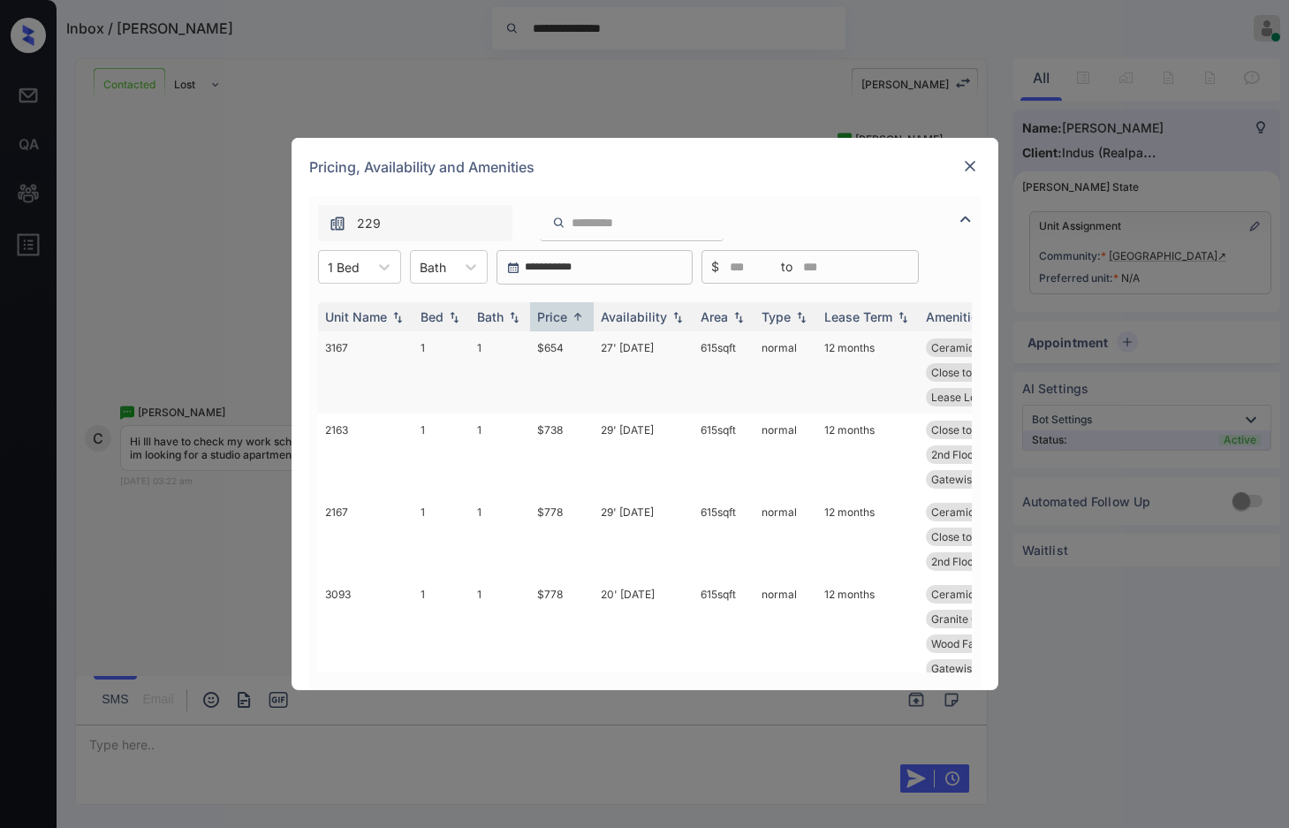
click at [576, 355] on td "$654" at bounding box center [562, 372] width 64 height 82
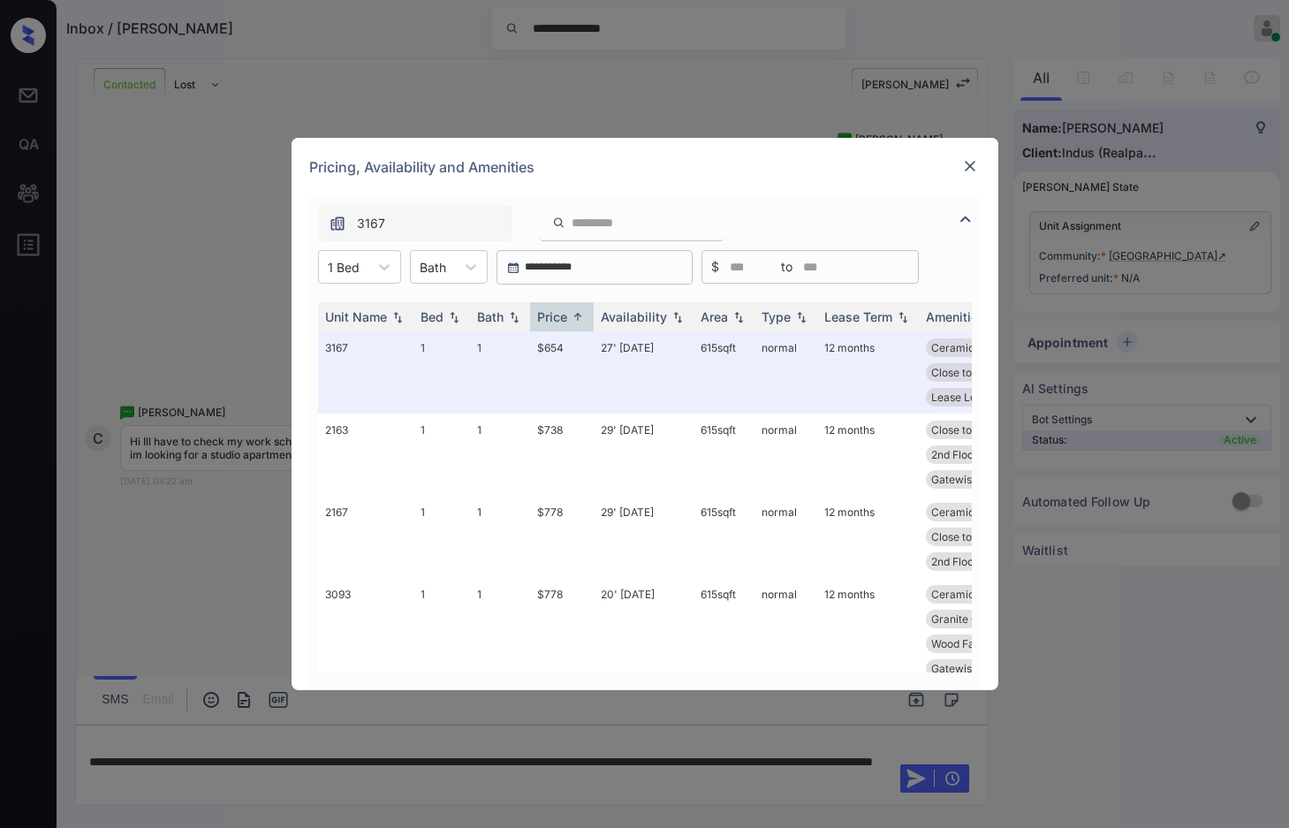
click at [966, 170] on img at bounding box center [970, 166] width 18 height 18
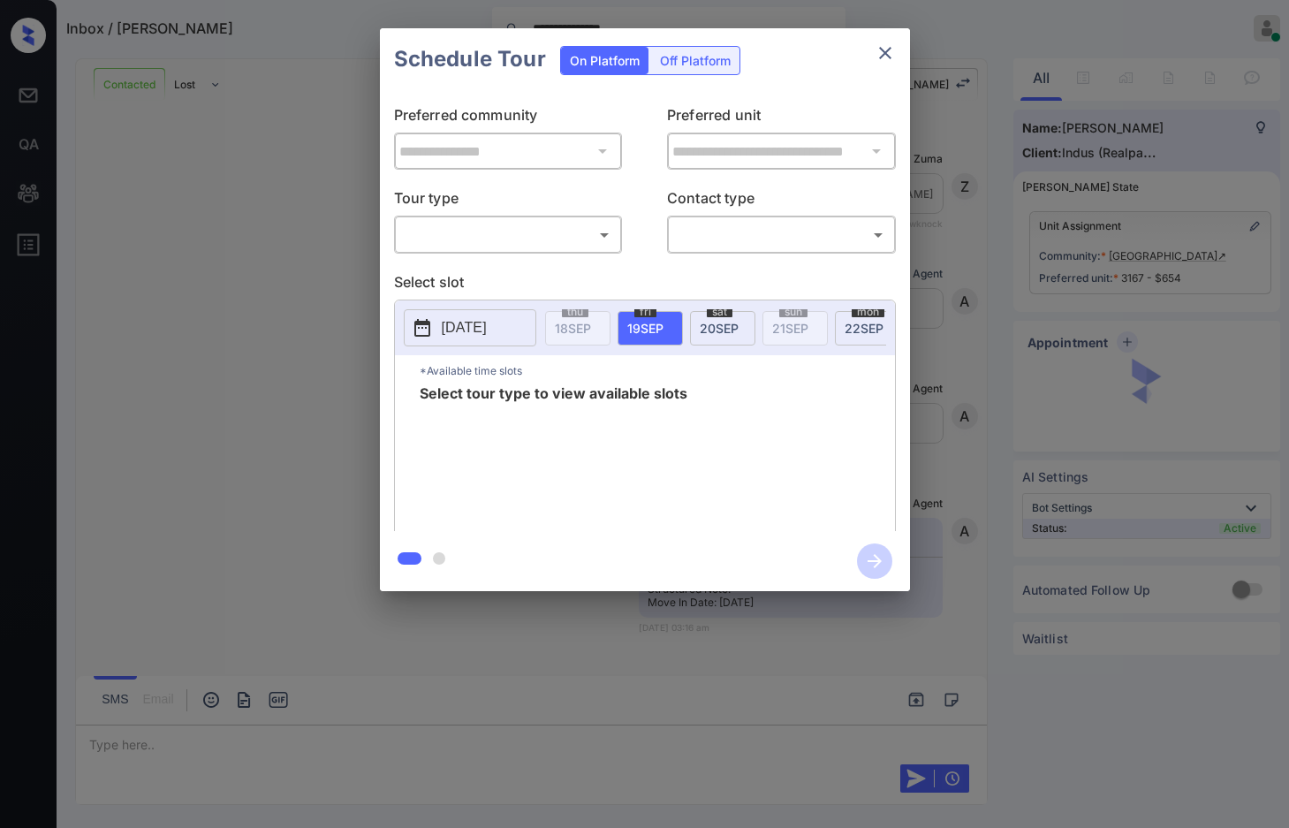
scroll to position [5099, 0]
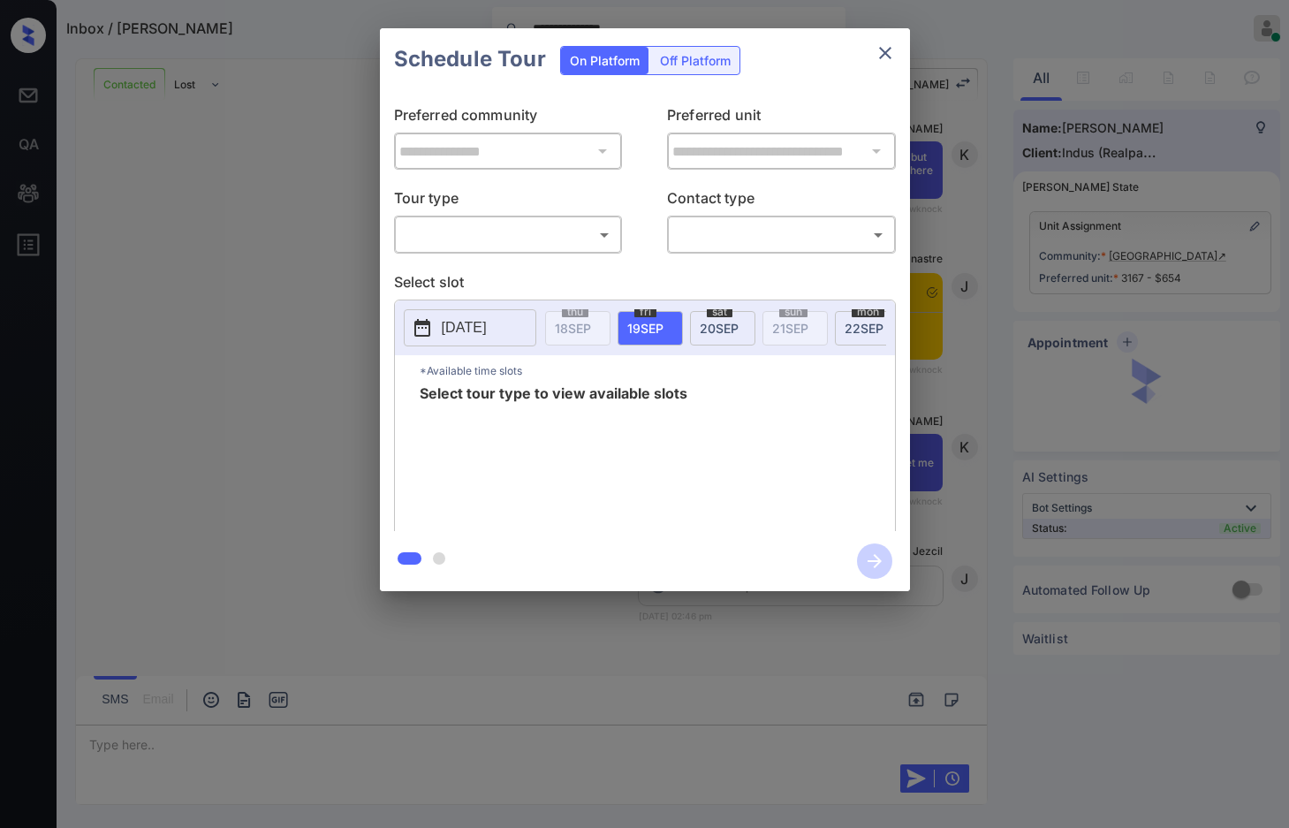
click at [543, 247] on body "**********" at bounding box center [644, 414] width 1289 height 828
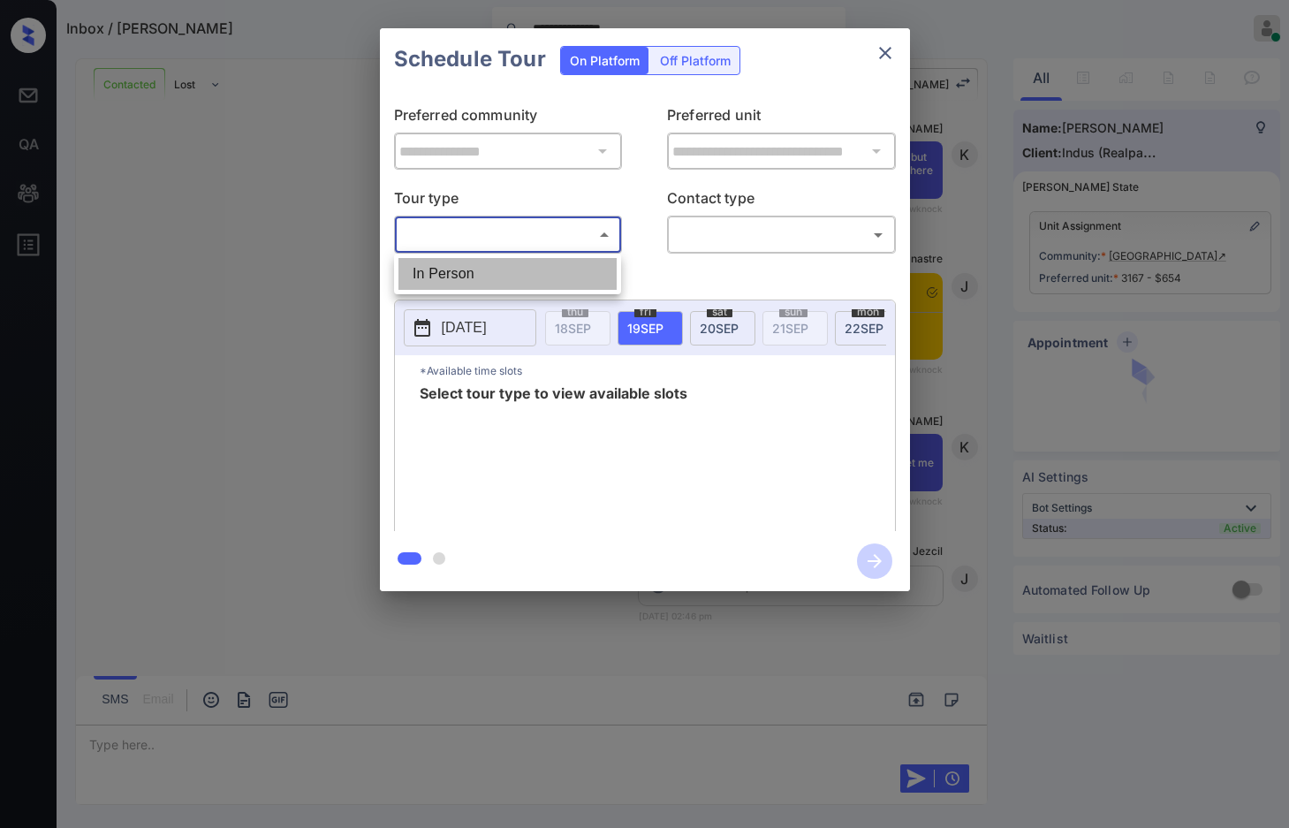
click at [515, 269] on li "In Person" at bounding box center [507, 274] width 218 height 32
type input "********"
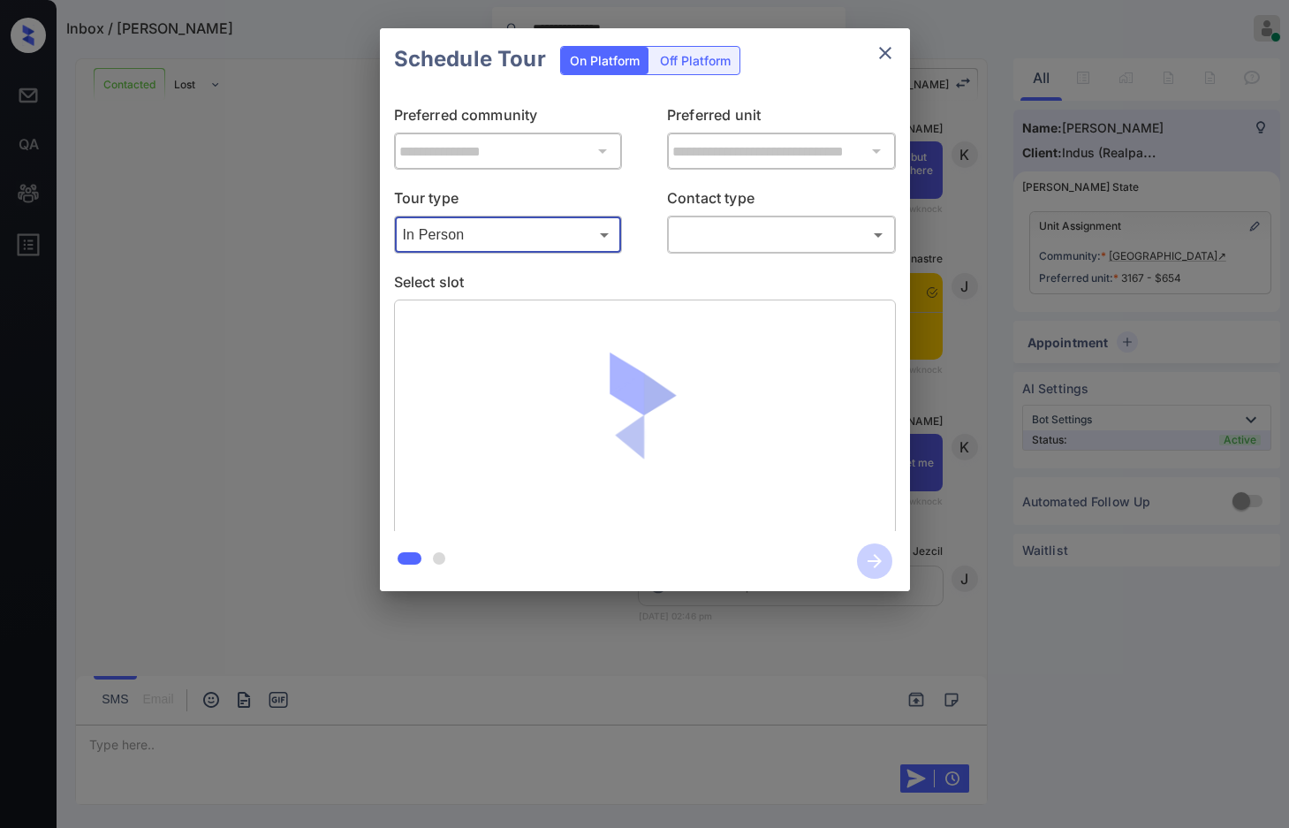
click at [711, 227] on body "**********" at bounding box center [644, 414] width 1289 height 828
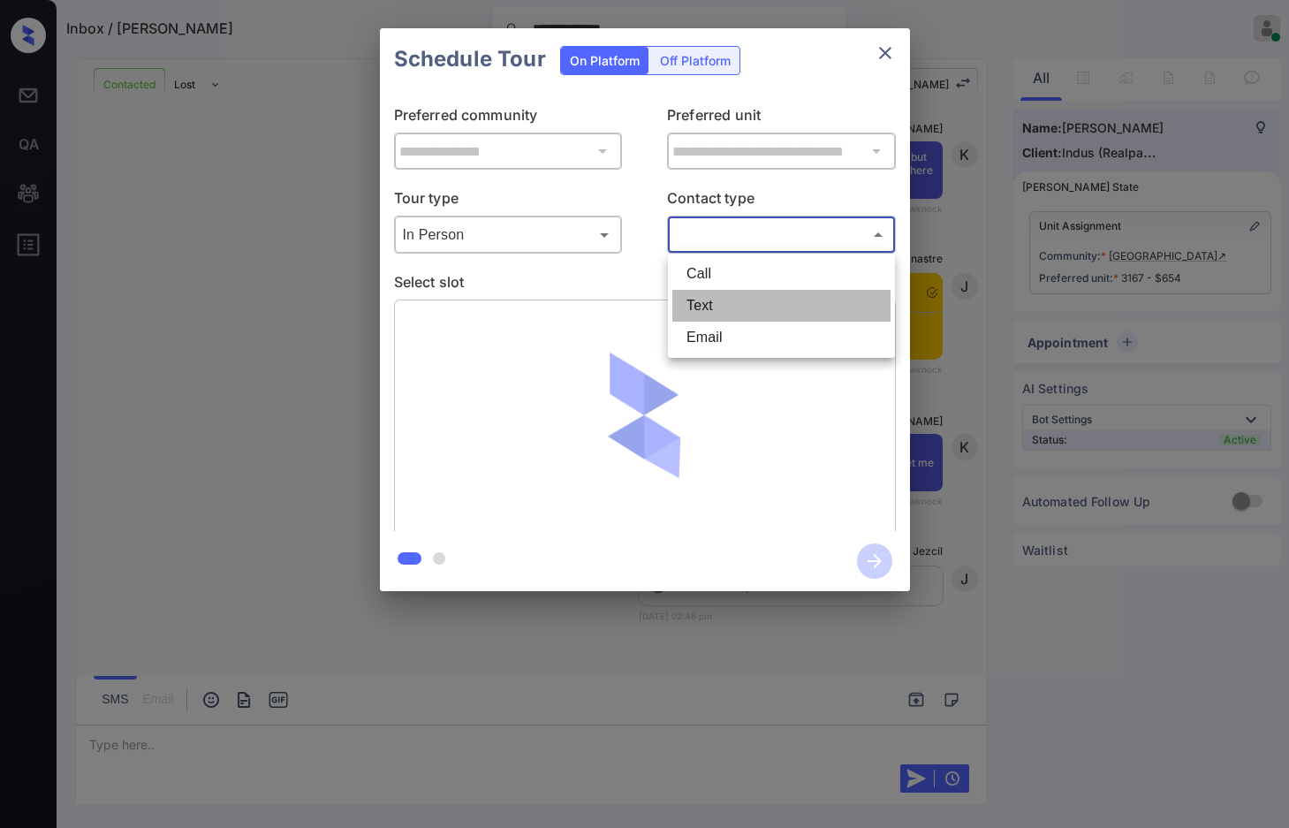
click at [763, 306] on li "Text" at bounding box center [781, 306] width 218 height 32
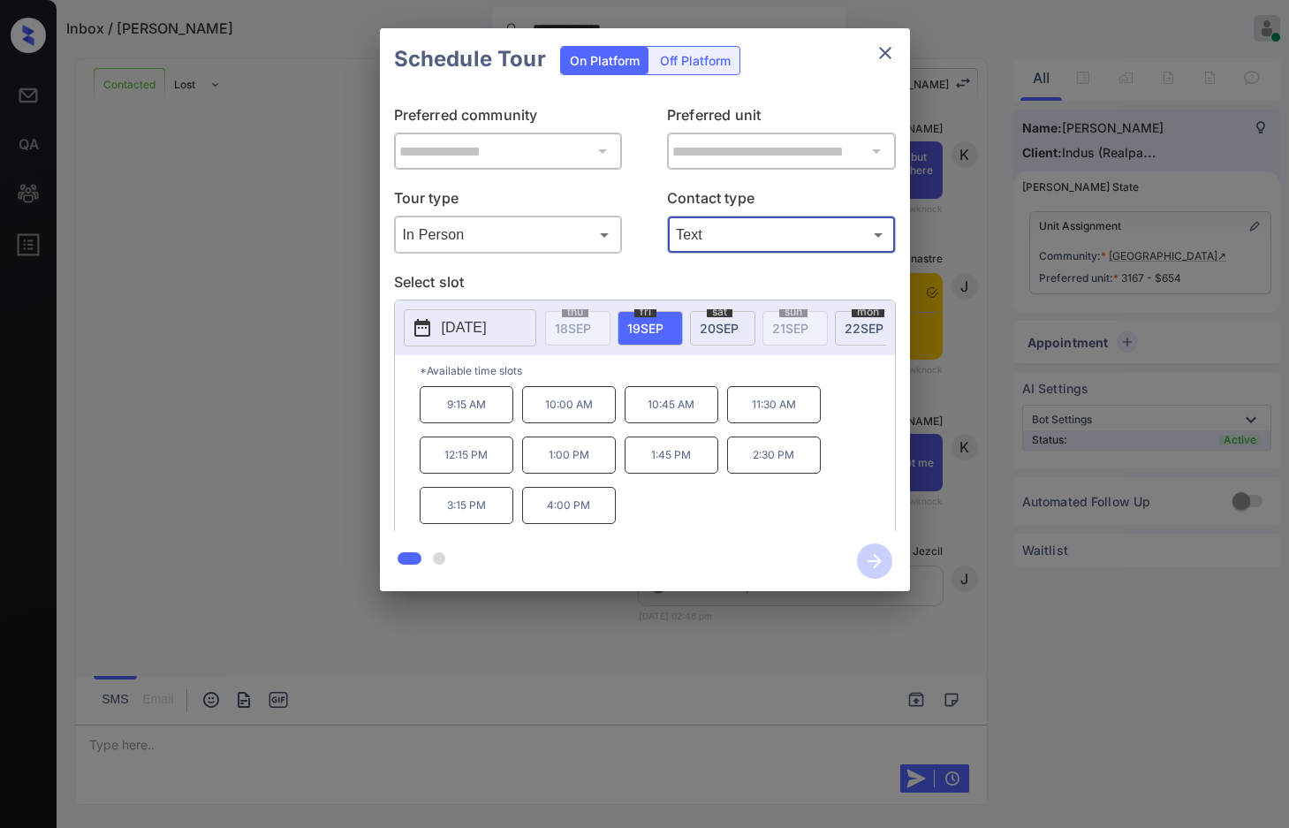
click at [697, 228] on body "**********" at bounding box center [644, 414] width 1289 height 828
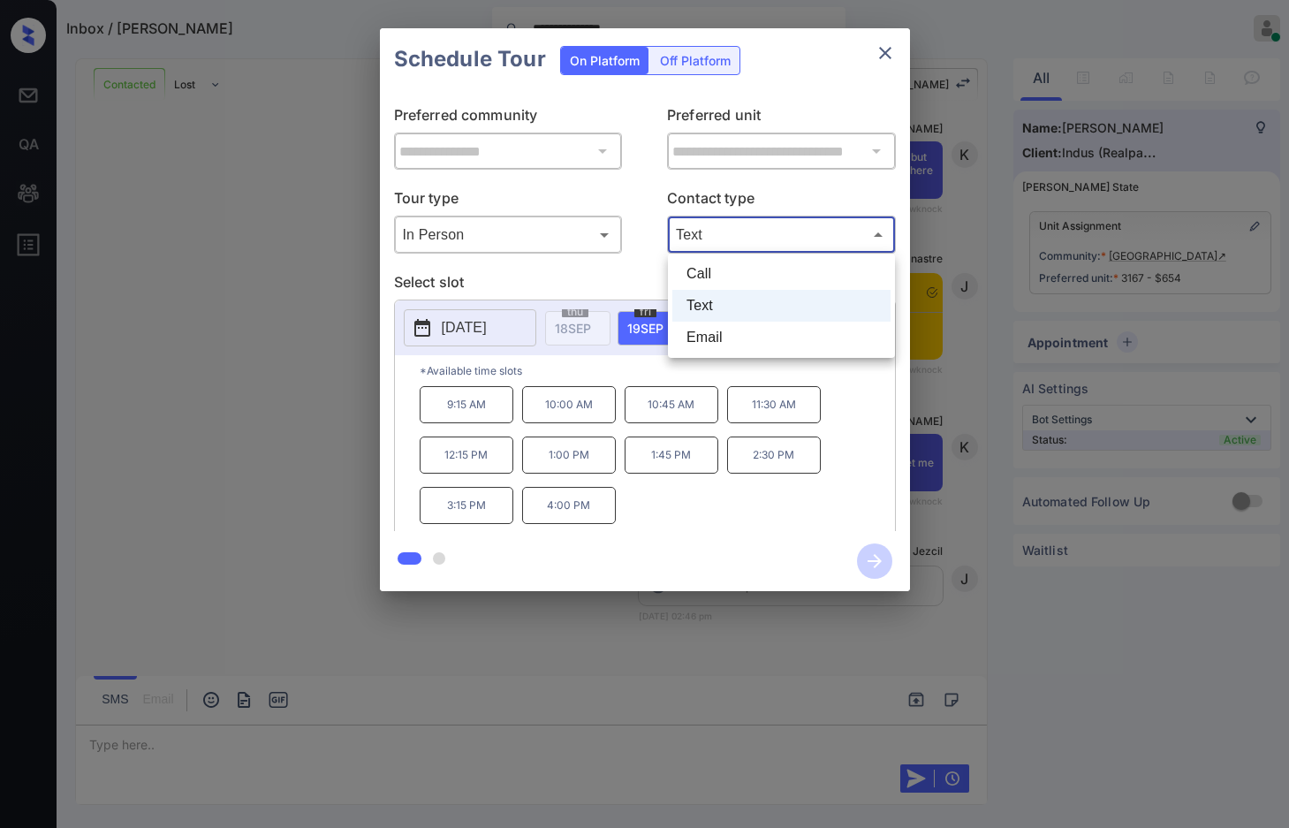
click at [717, 249] on div at bounding box center [644, 414] width 1289 height 828
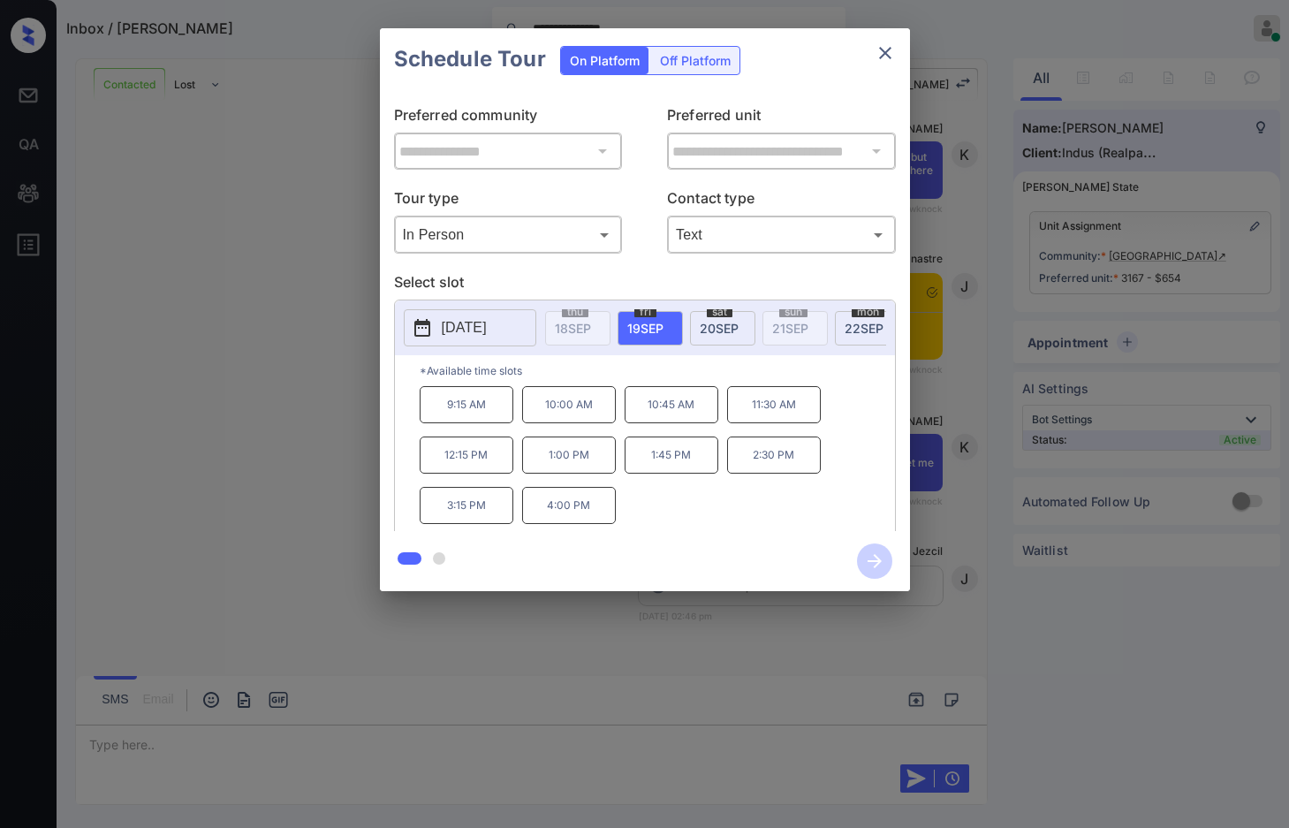
click at [726, 244] on body "**********" at bounding box center [644, 414] width 1289 height 828
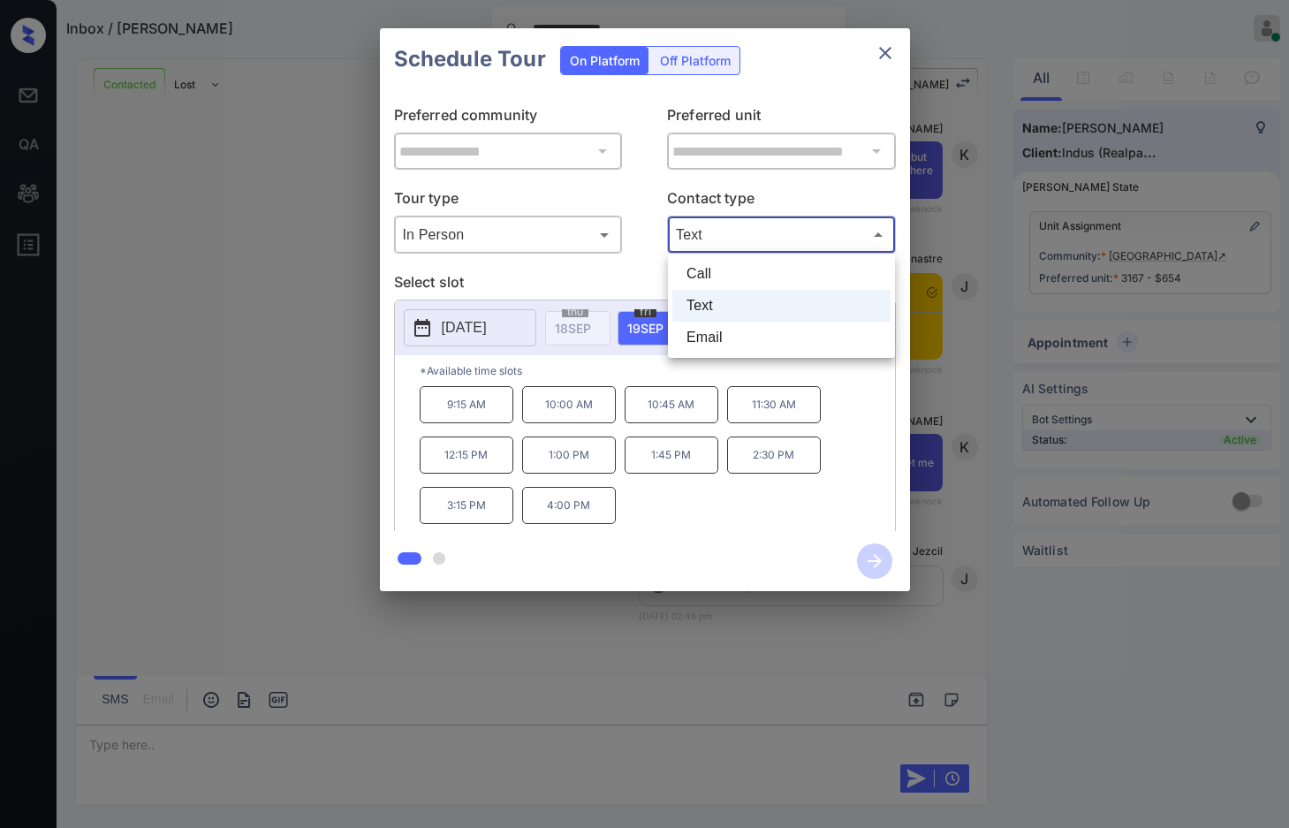
click at [755, 279] on li "Call" at bounding box center [781, 274] width 218 height 32
type input "****"
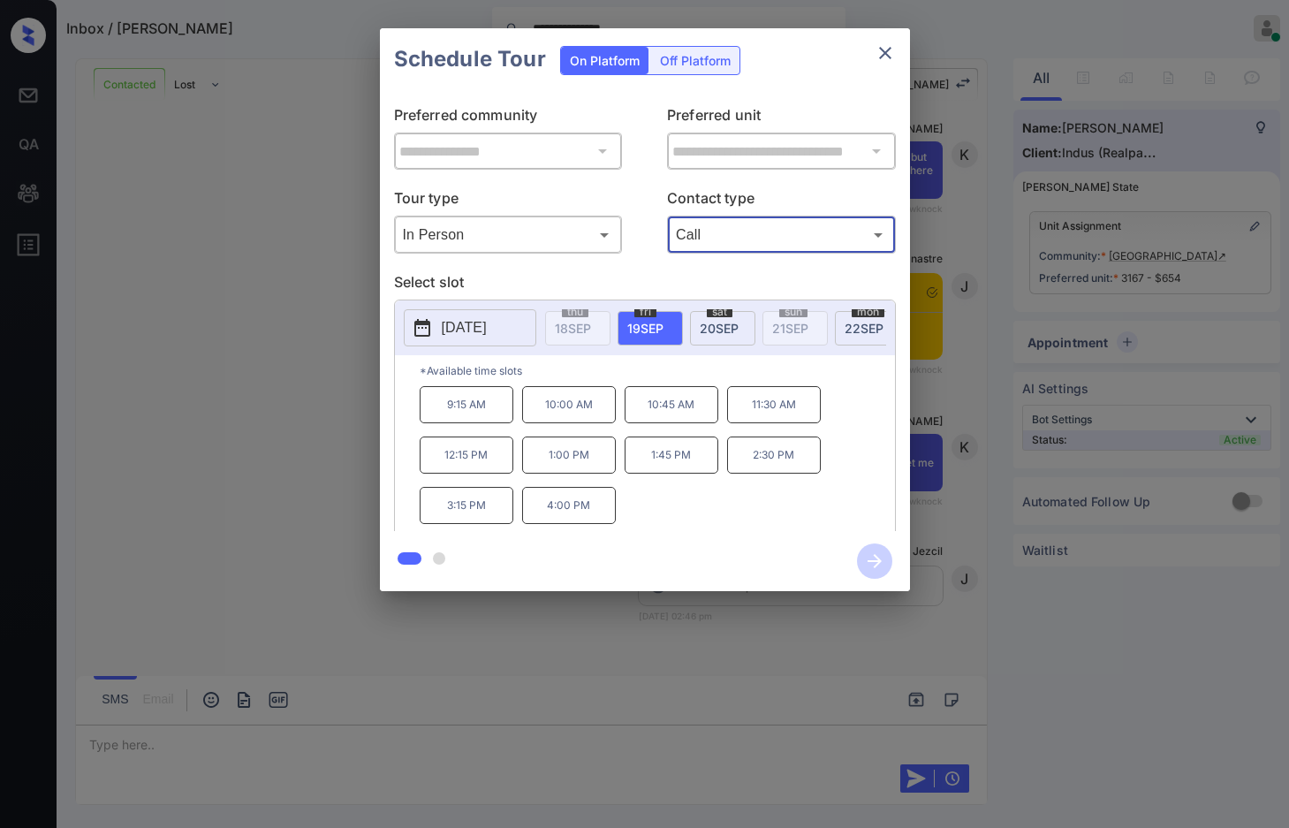
click at [782, 472] on p "2:30 PM" at bounding box center [774, 454] width 94 height 37
click at [871, 565] on icon "button" at bounding box center [874, 560] width 35 height 35
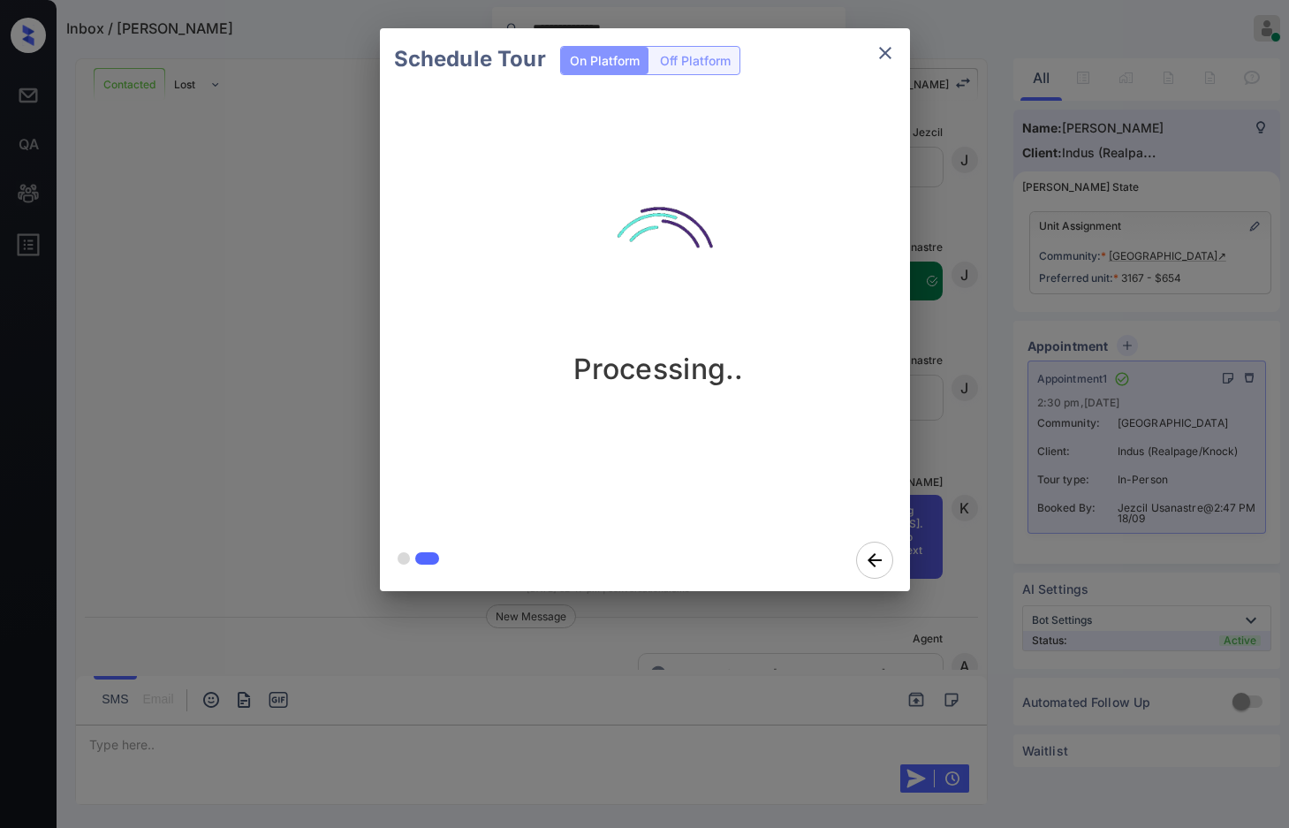
scroll to position [5605, 0]
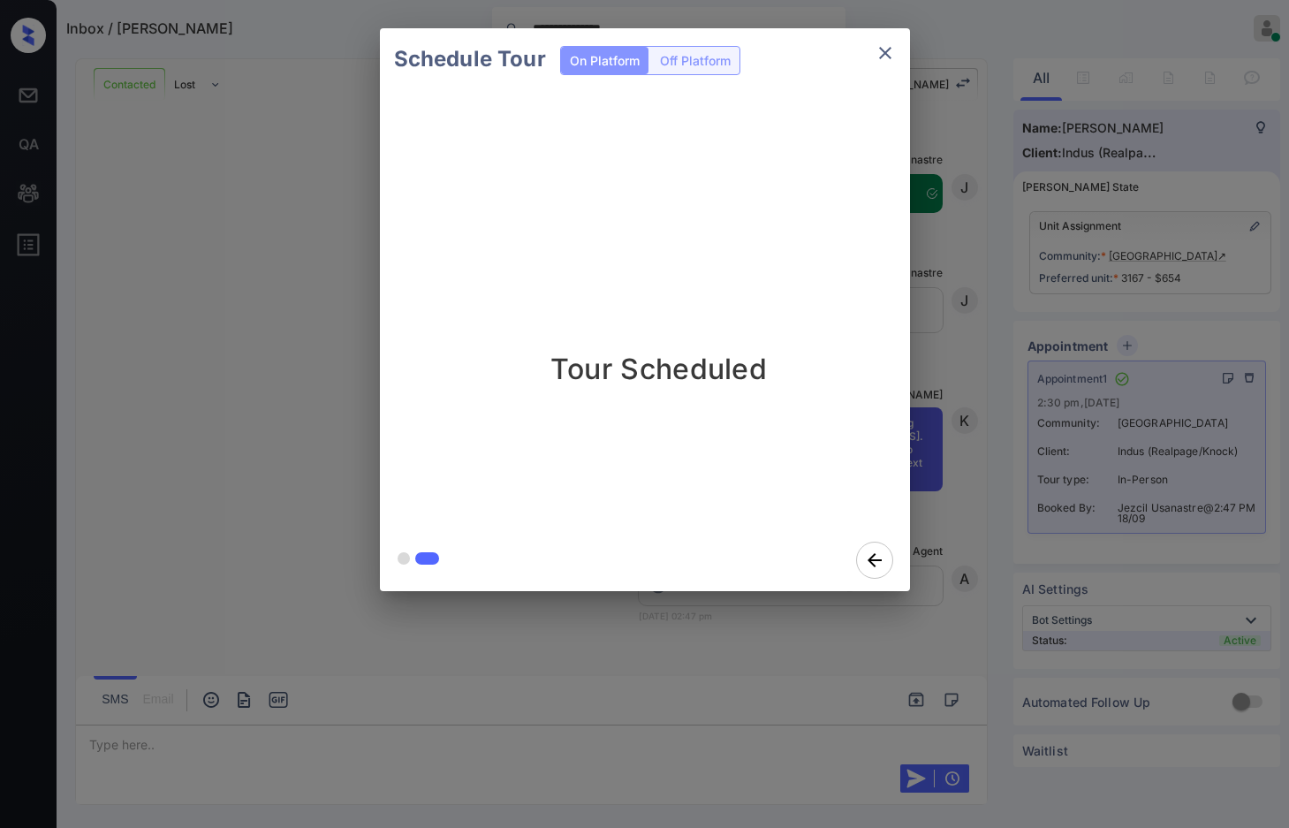
click at [351, 418] on div "Schedule Tour On Platform Off Platform Tour Scheduled" at bounding box center [644, 309] width 1289 height 619
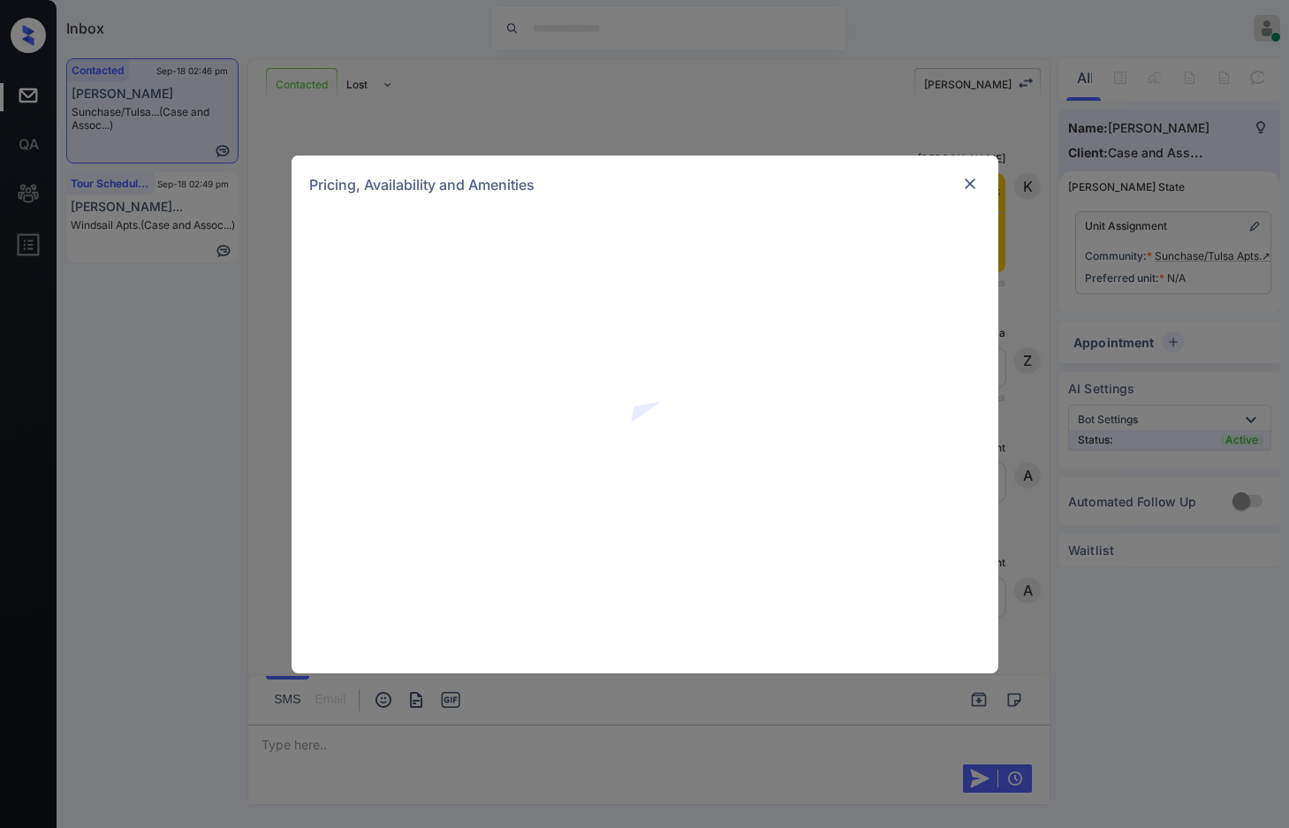
scroll to position [795, 0]
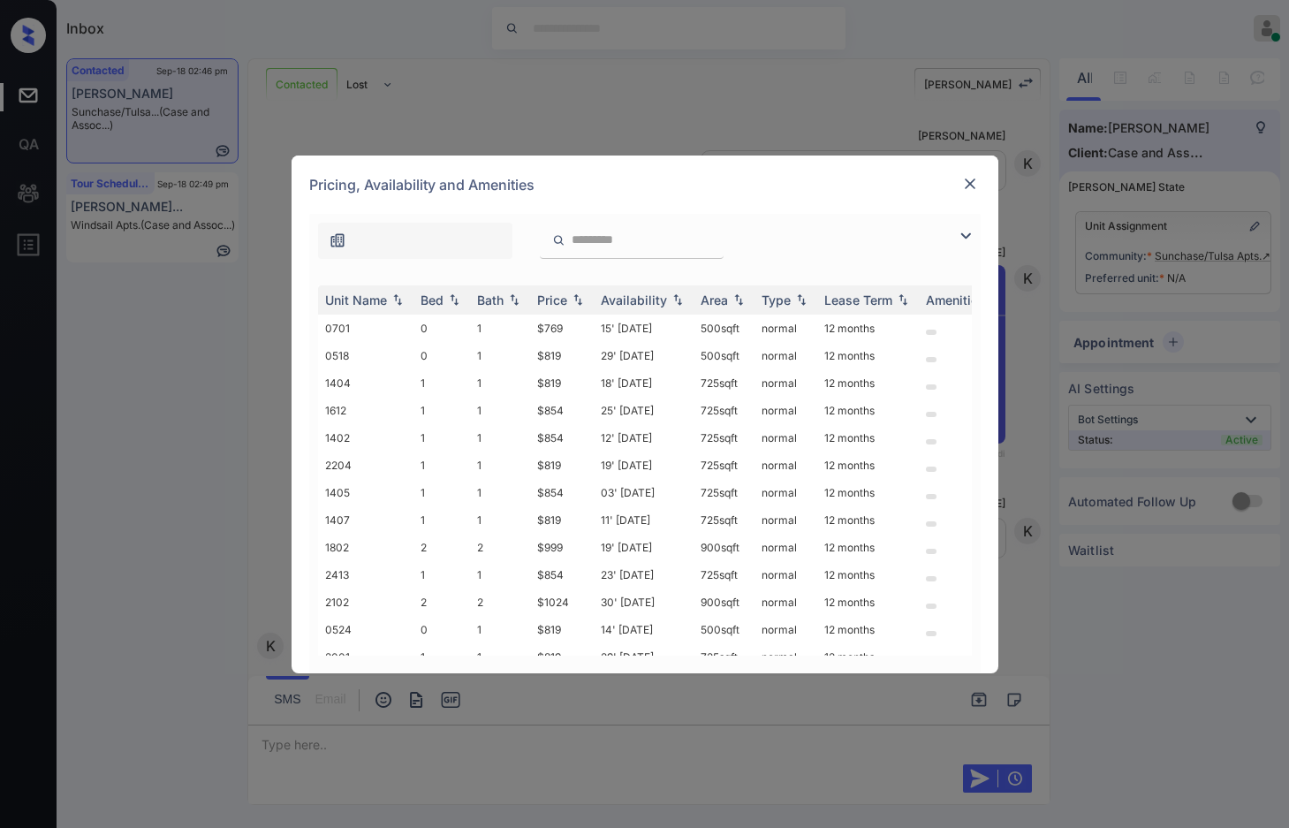
click at [958, 239] on div at bounding box center [645, 236] width 672 height 45
click at [976, 236] on div at bounding box center [970, 235] width 21 height 21
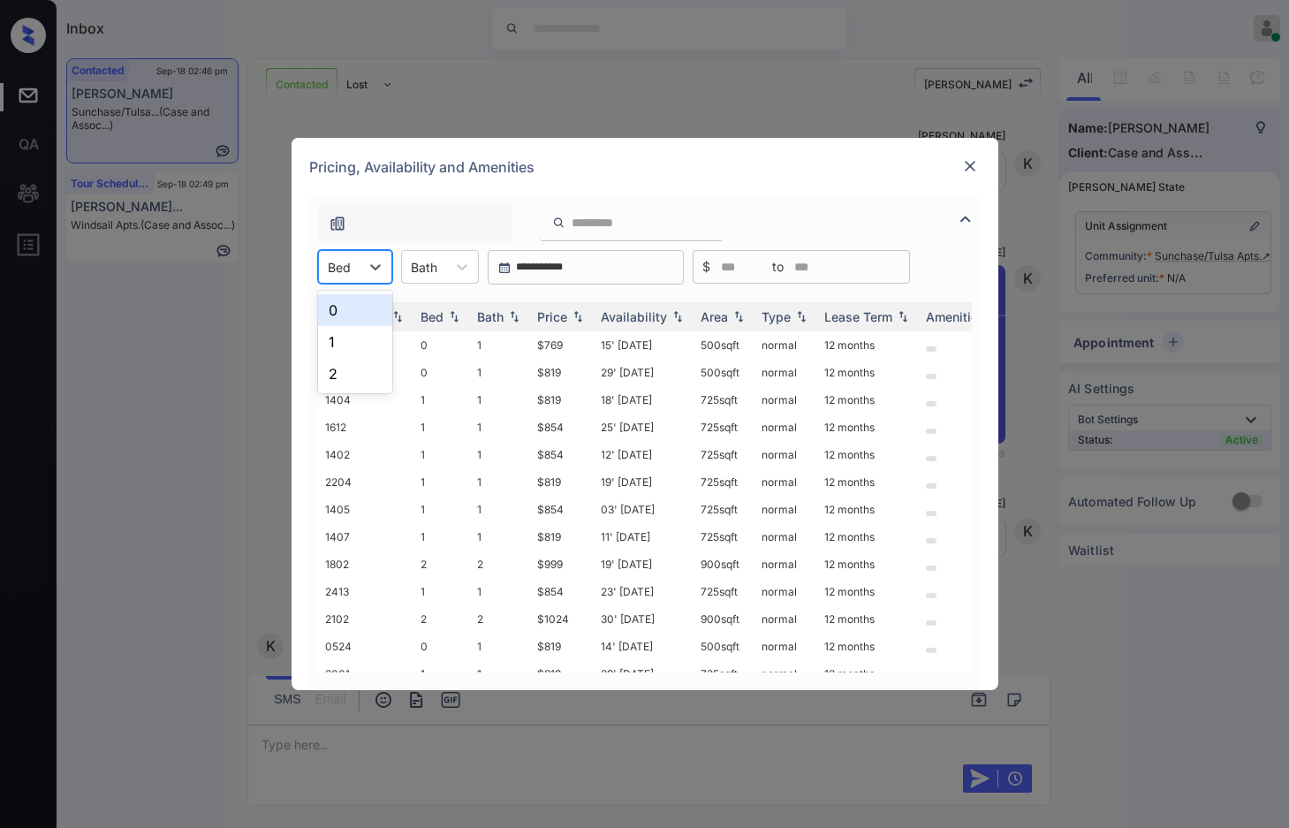
click at [348, 267] on div at bounding box center [339, 267] width 23 height 19
click at [374, 377] on div "2" at bounding box center [355, 374] width 74 height 32
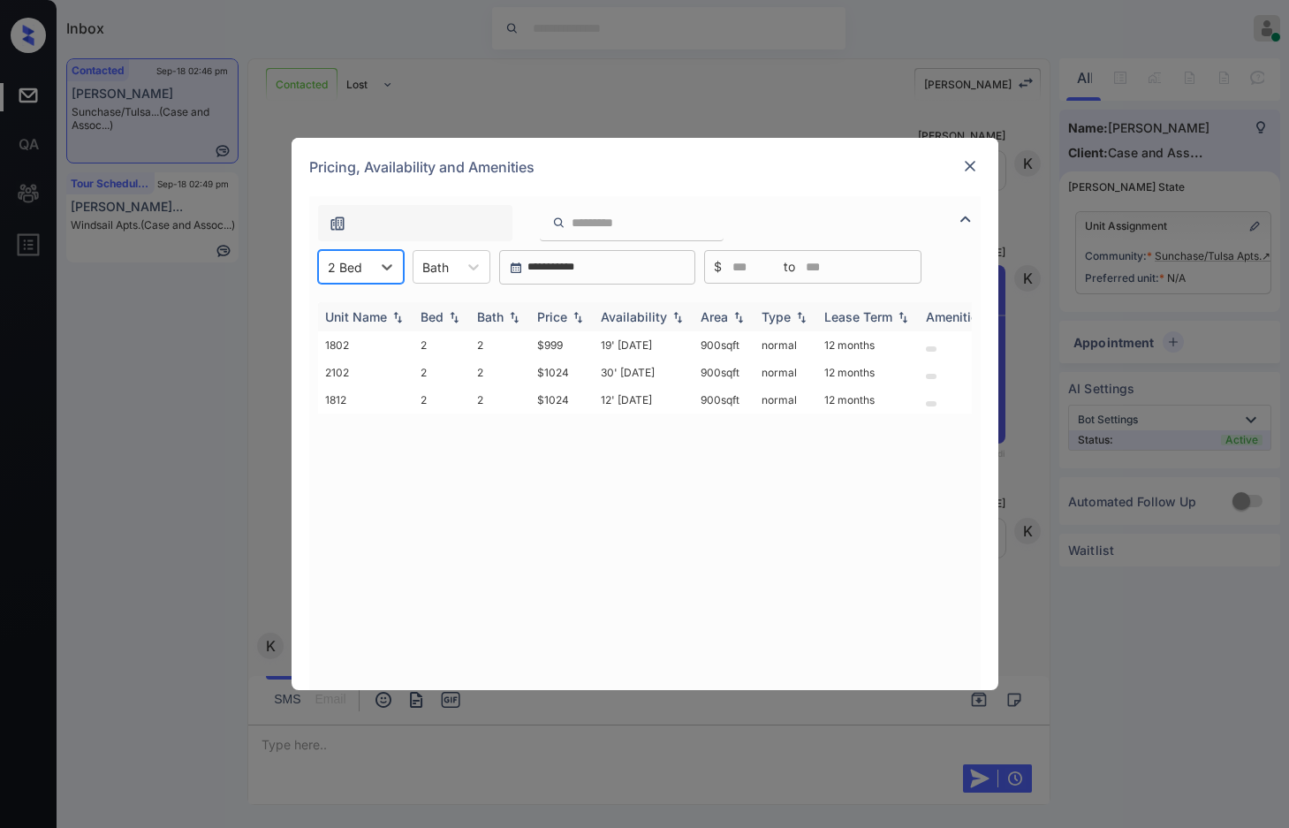
click at [583, 324] on th "Price" at bounding box center [562, 316] width 64 height 29
drag, startPoint x: 540, startPoint y: 344, endPoint x: 564, endPoint y: 344, distance: 23.9
click at [564, 344] on tr "1802 2 2 $999 19' [DATE] 900 sqft normal 12 months" at bounding box center [779, 344] width 923 height 27
click at [576, 343] on td "$999" at bounding box center [562, 344] width 64 height 27
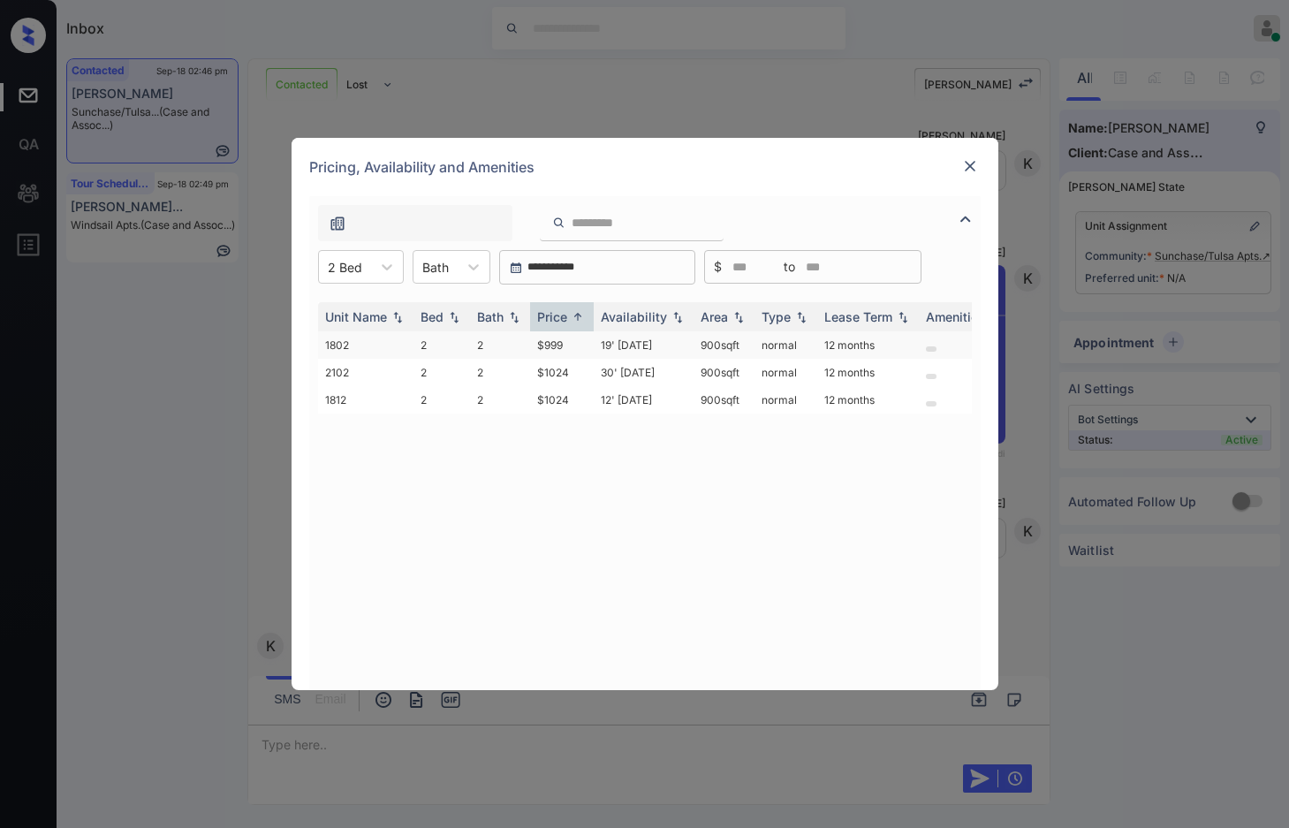
click at [576, 343] on td "$999" at bounding box center [562, 344] width 64 height 27
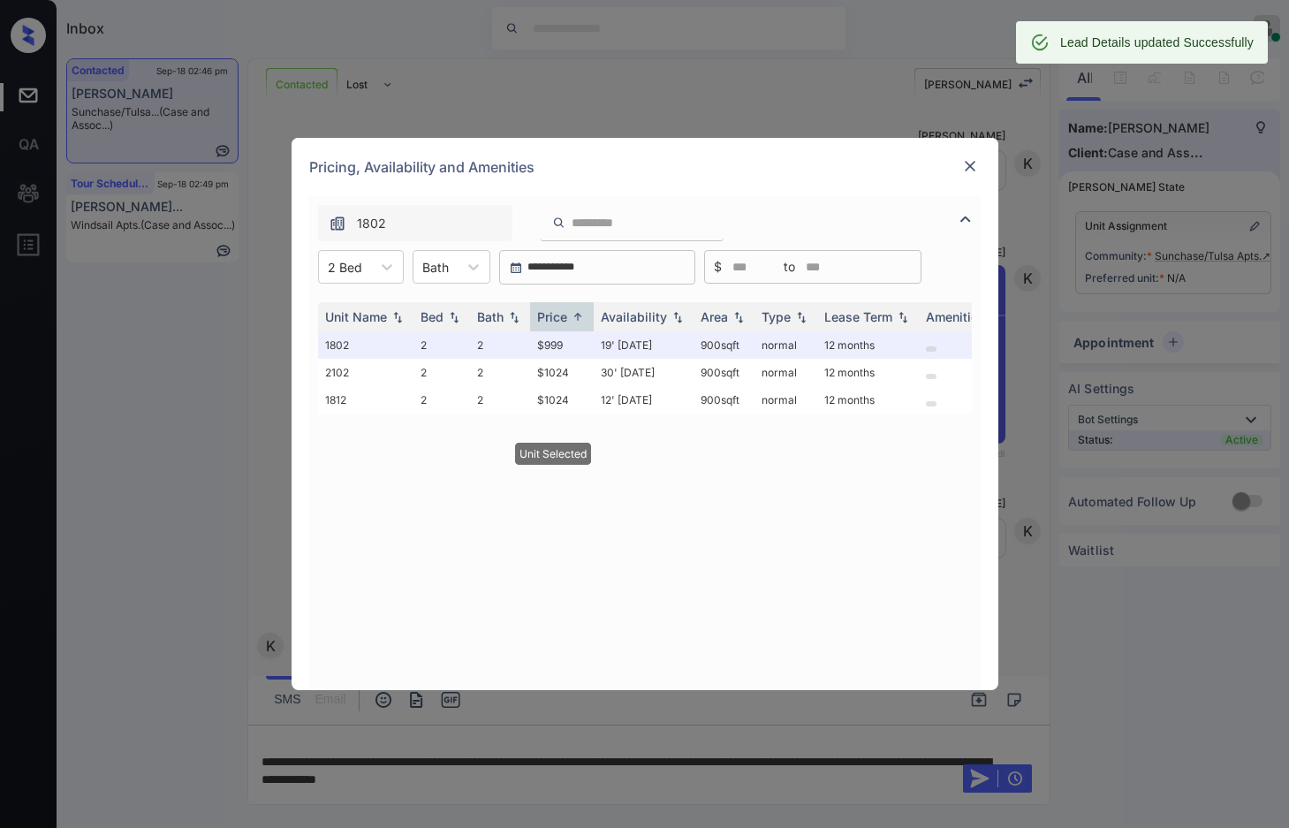
click at [964, 171] on div at bounding box center [970, 166] width 21 height 21
